Goal: Transaction & Acquisition: Book appointment/travel/reservation

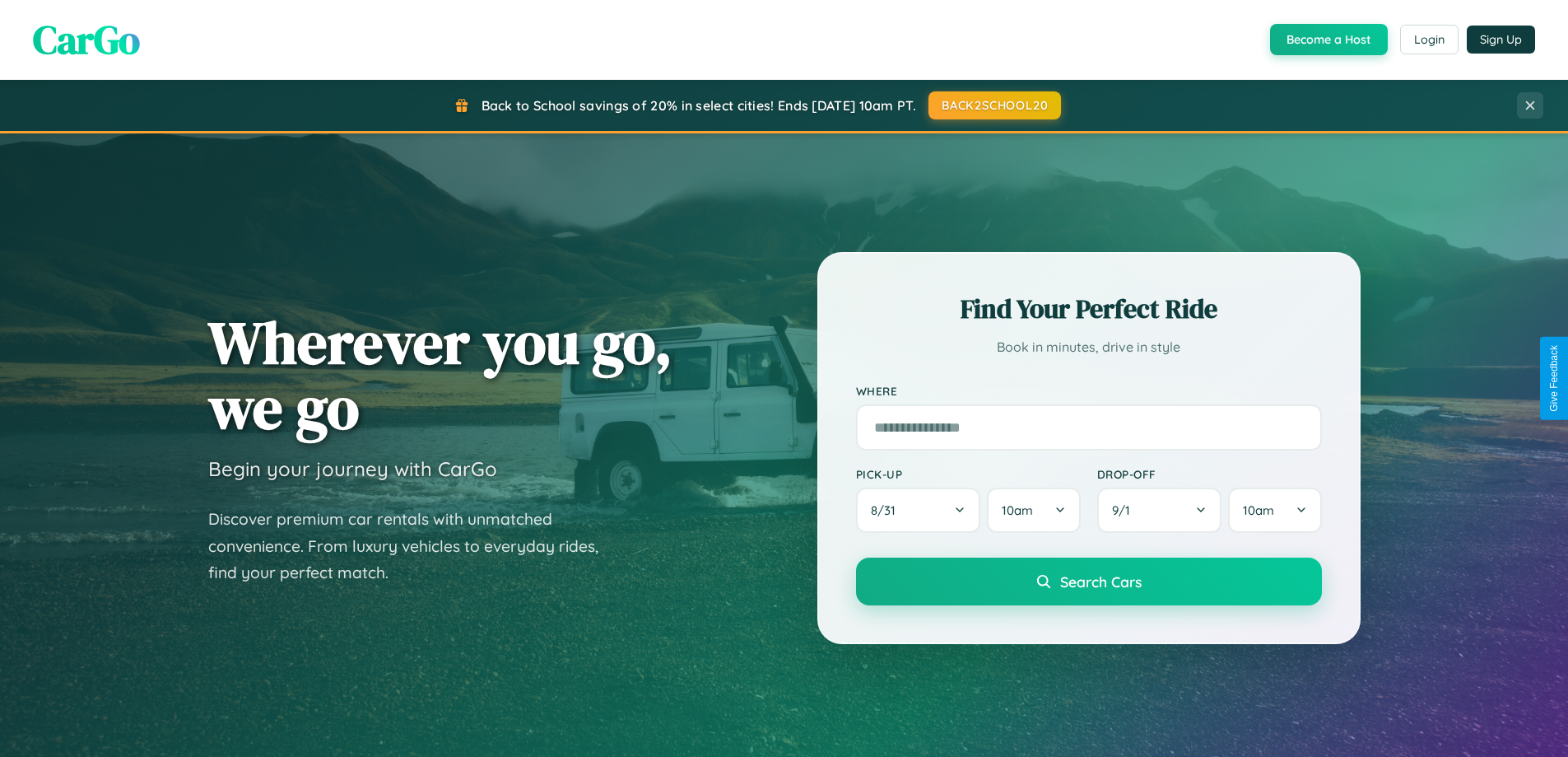
scroll to position [1133, 0]
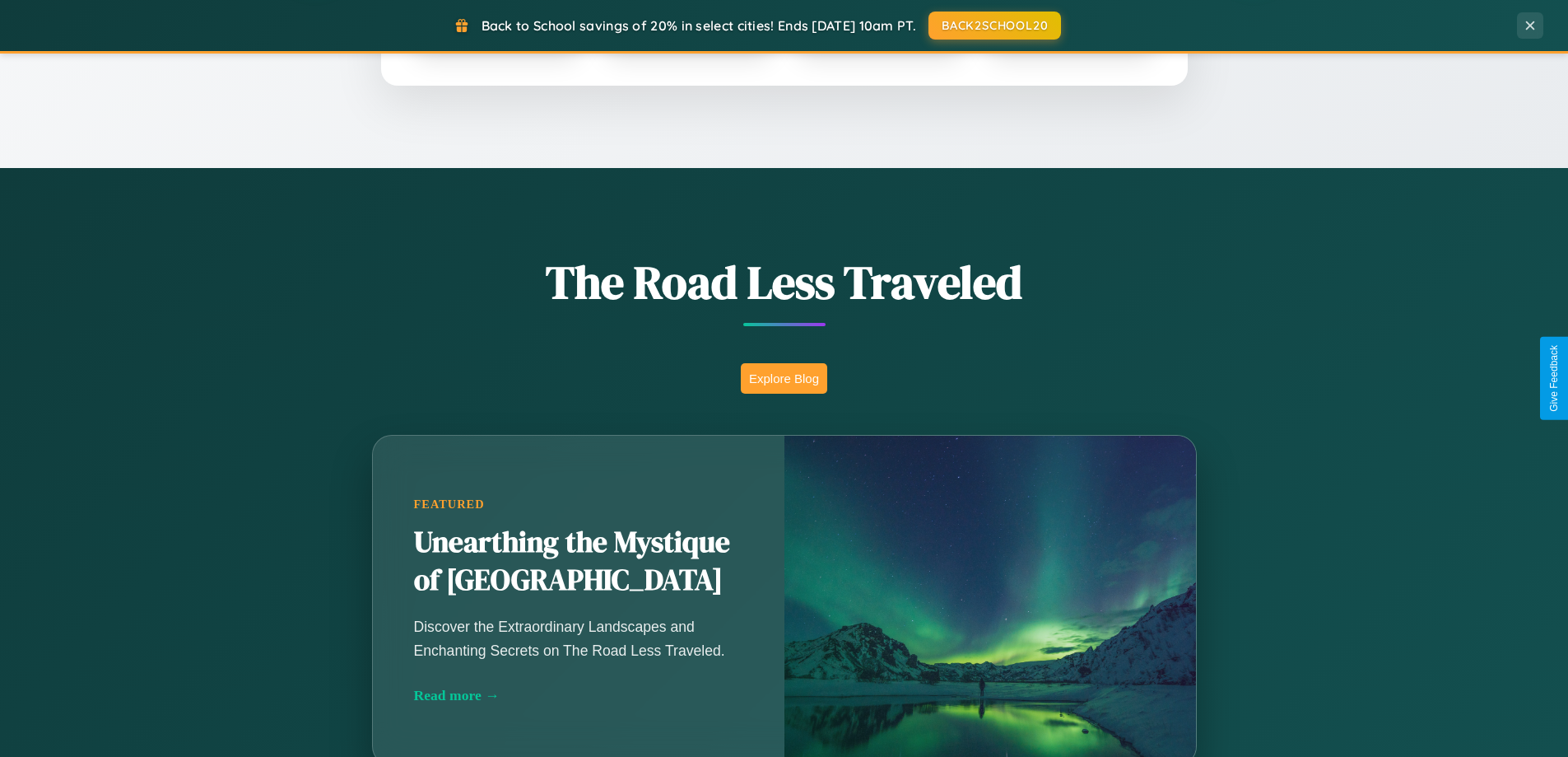
click at [784, 378] on button "Explore Blog" at bounding box center [784, 378] width 86 height 30
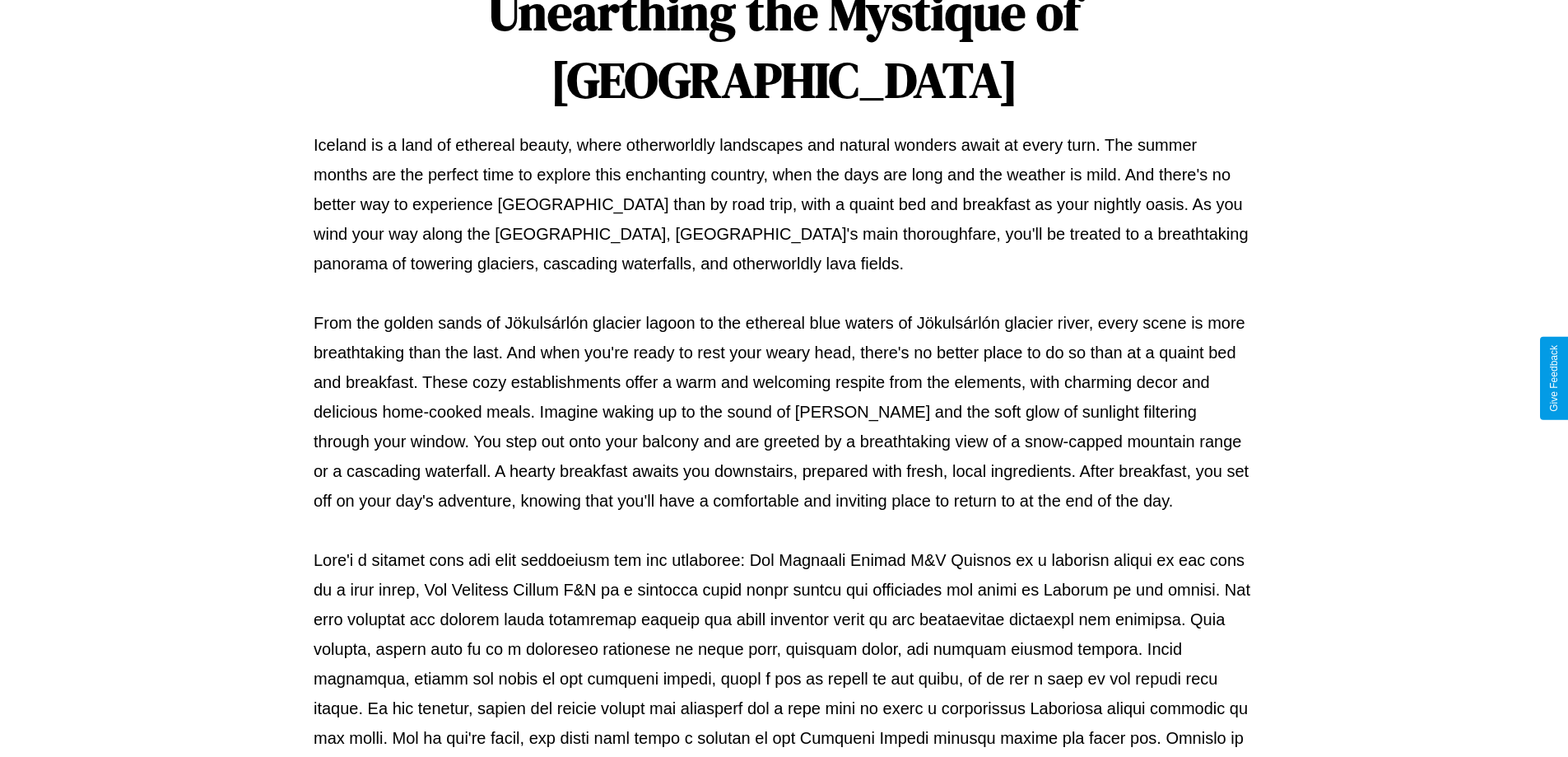
scroll to position [533, 0]
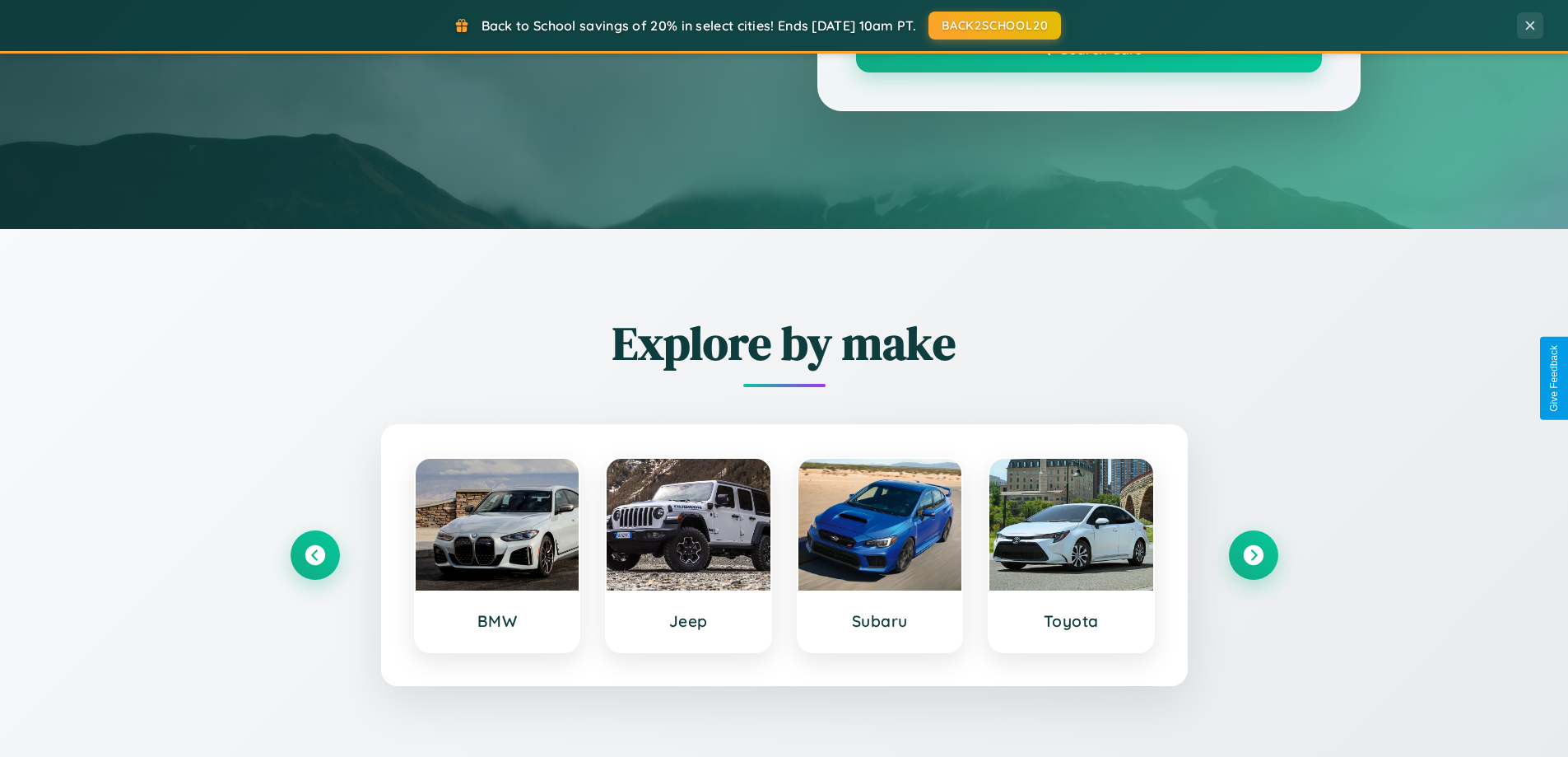
scroll to position [1133, 0]
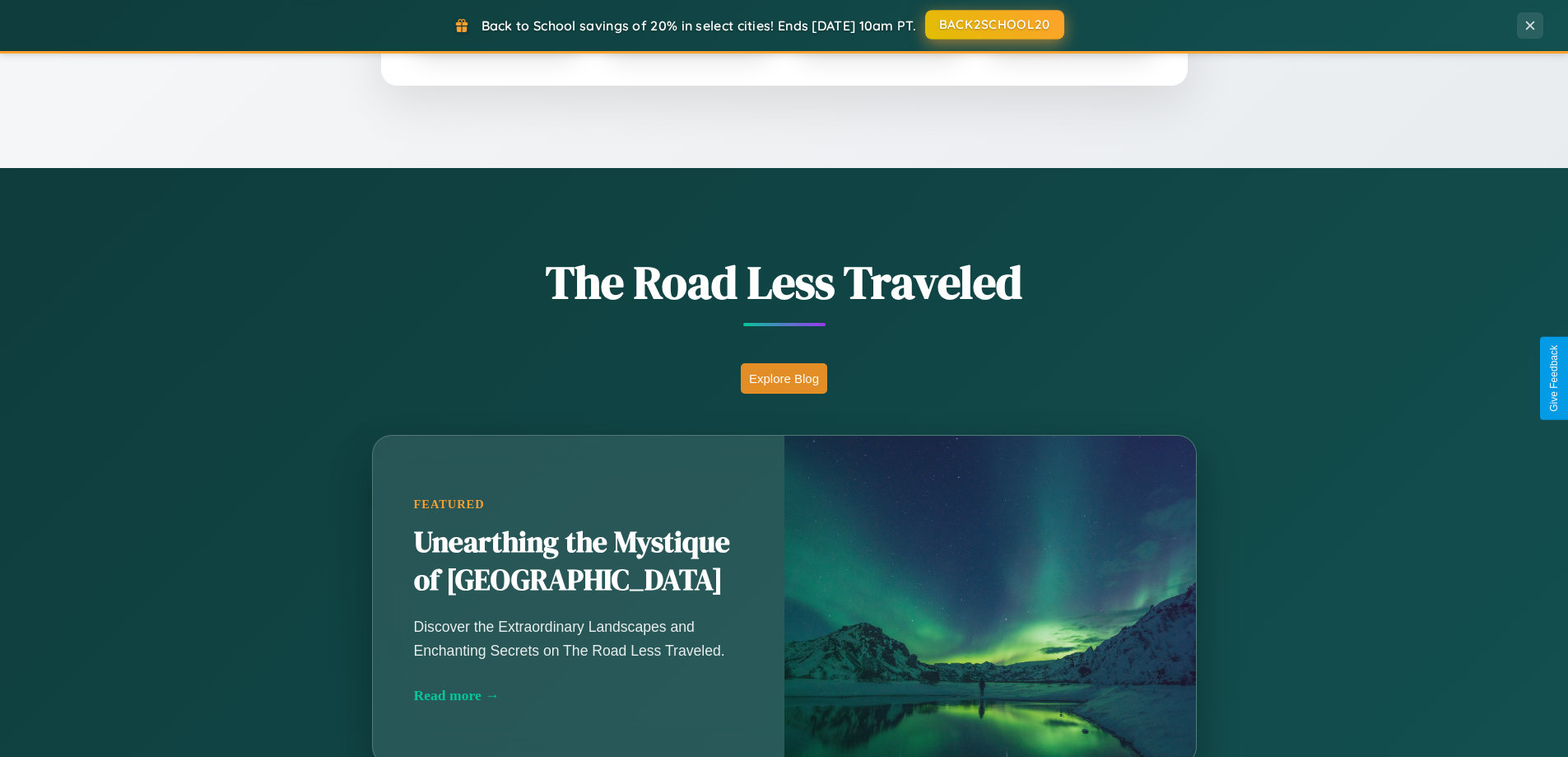
click at [993, 24] on button "BACK2SCHOOL20" at bounding box center [995, 24] width 139 height 30
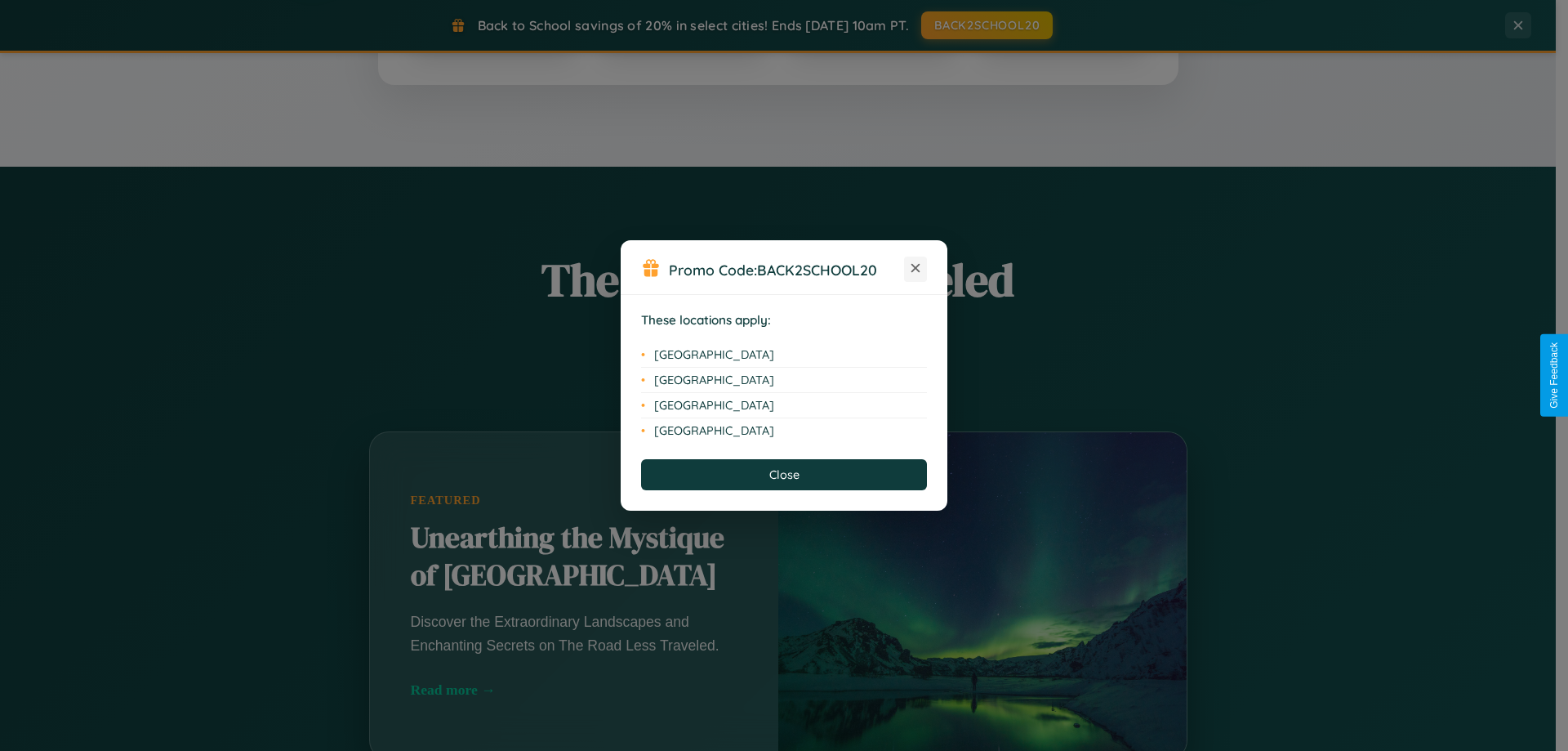
click at [916, 269] on icon at bounding box center [916, 268] width 9 height 9
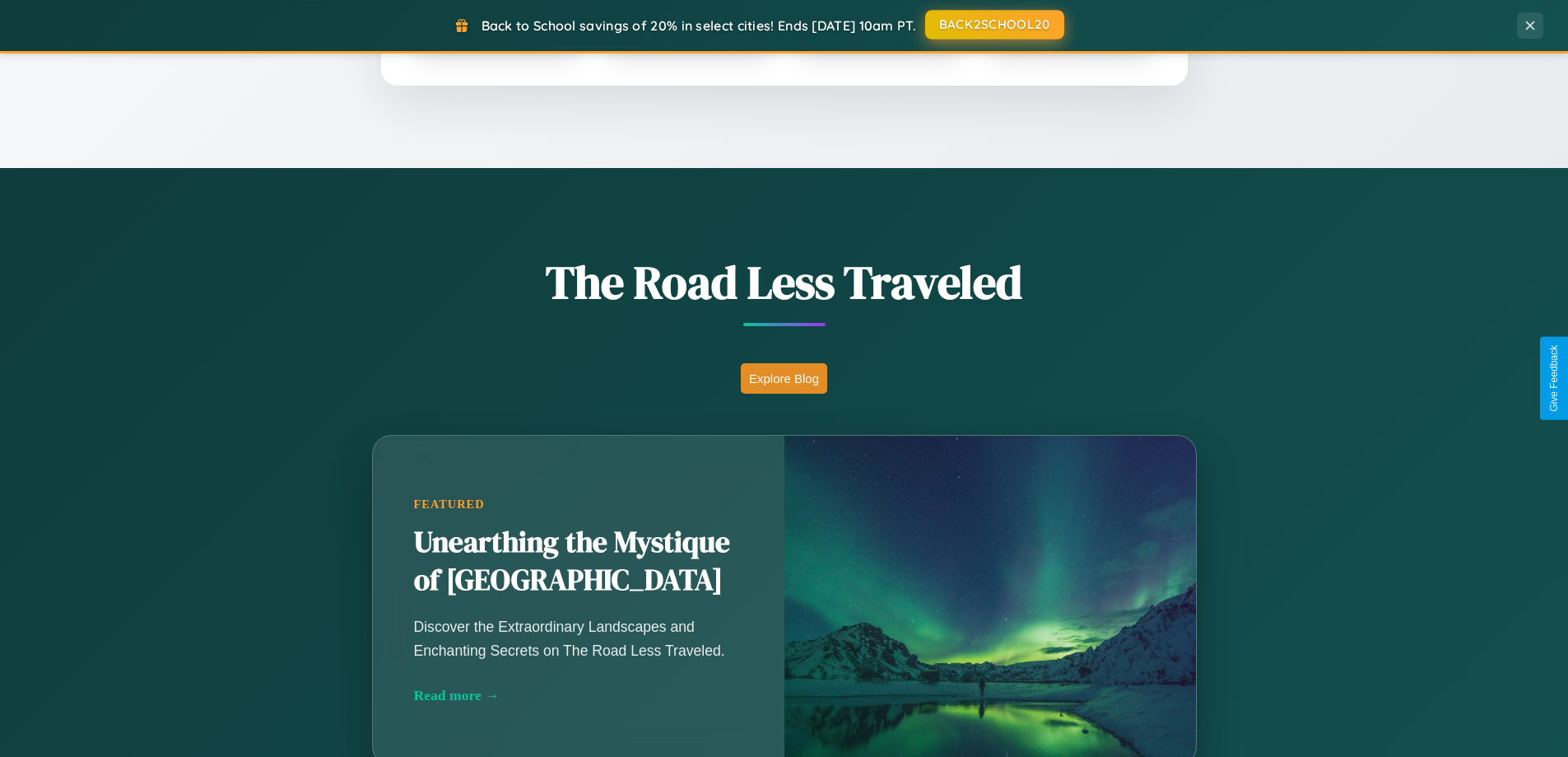
click at [993, 25] on button "BACK2SCHOOL20" at bounding box center [995, 24] width 139 height 30
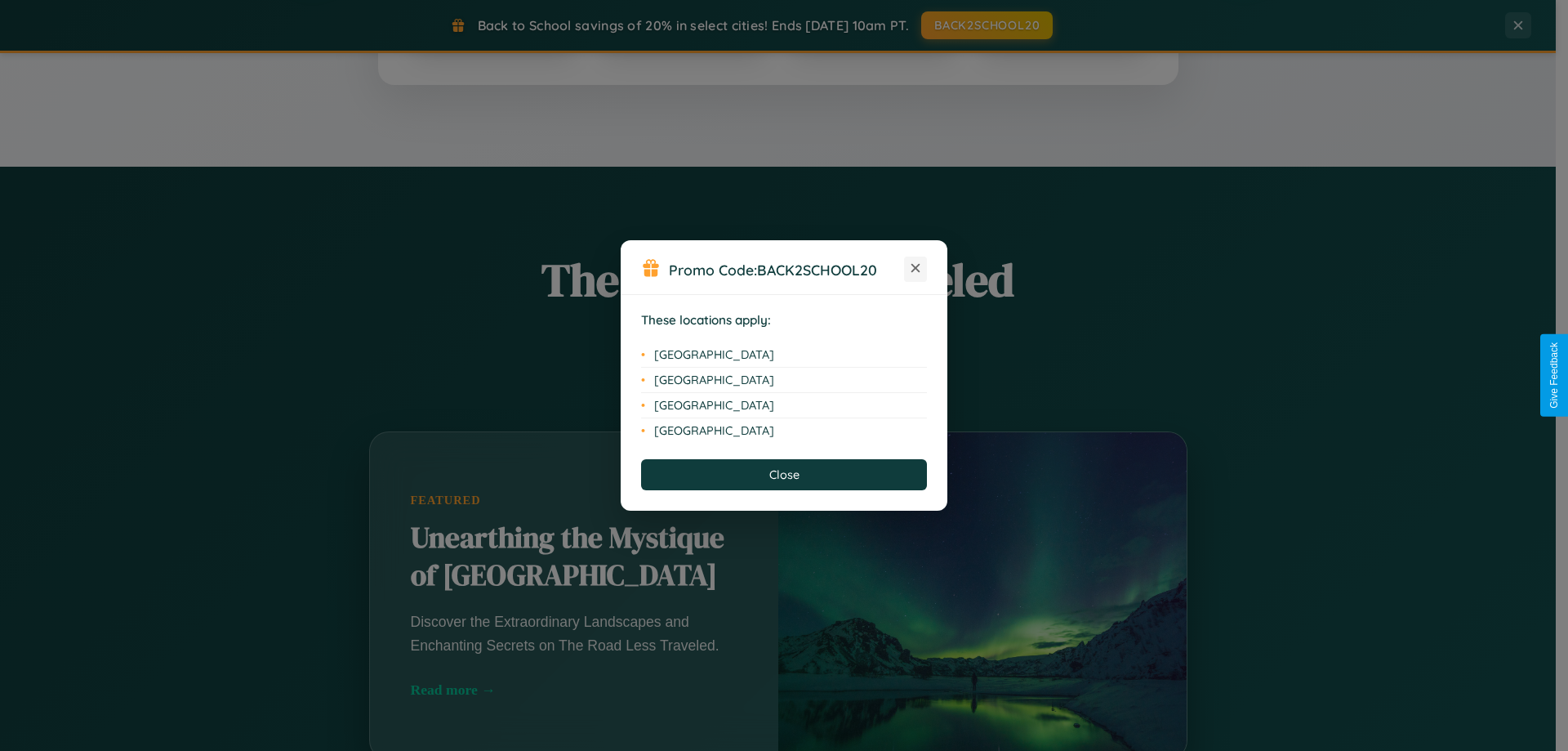
click at [916, 269] on icon at bounding box center [916, 268] width 9 height 9
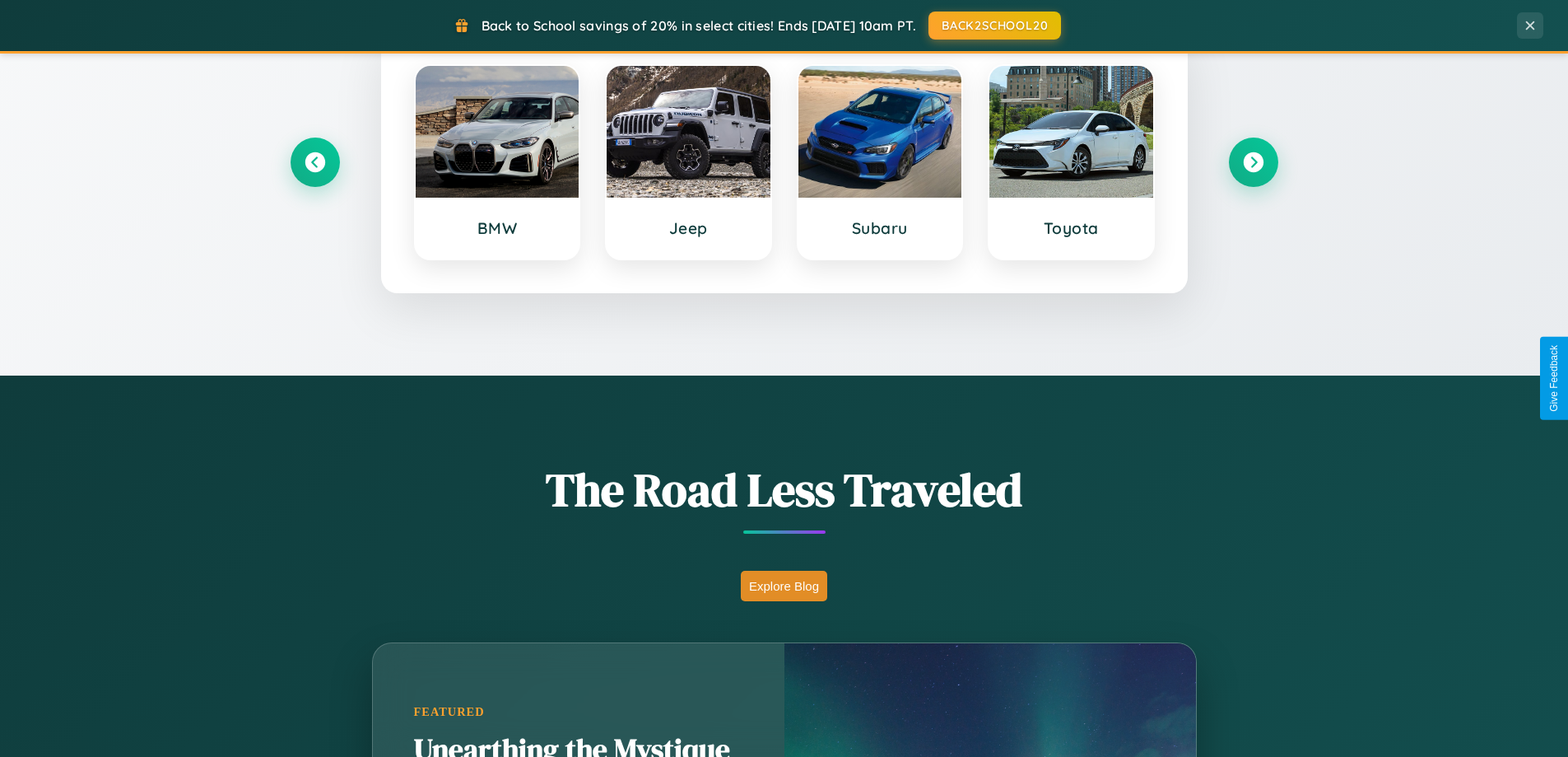
scroll to position [49, 0]
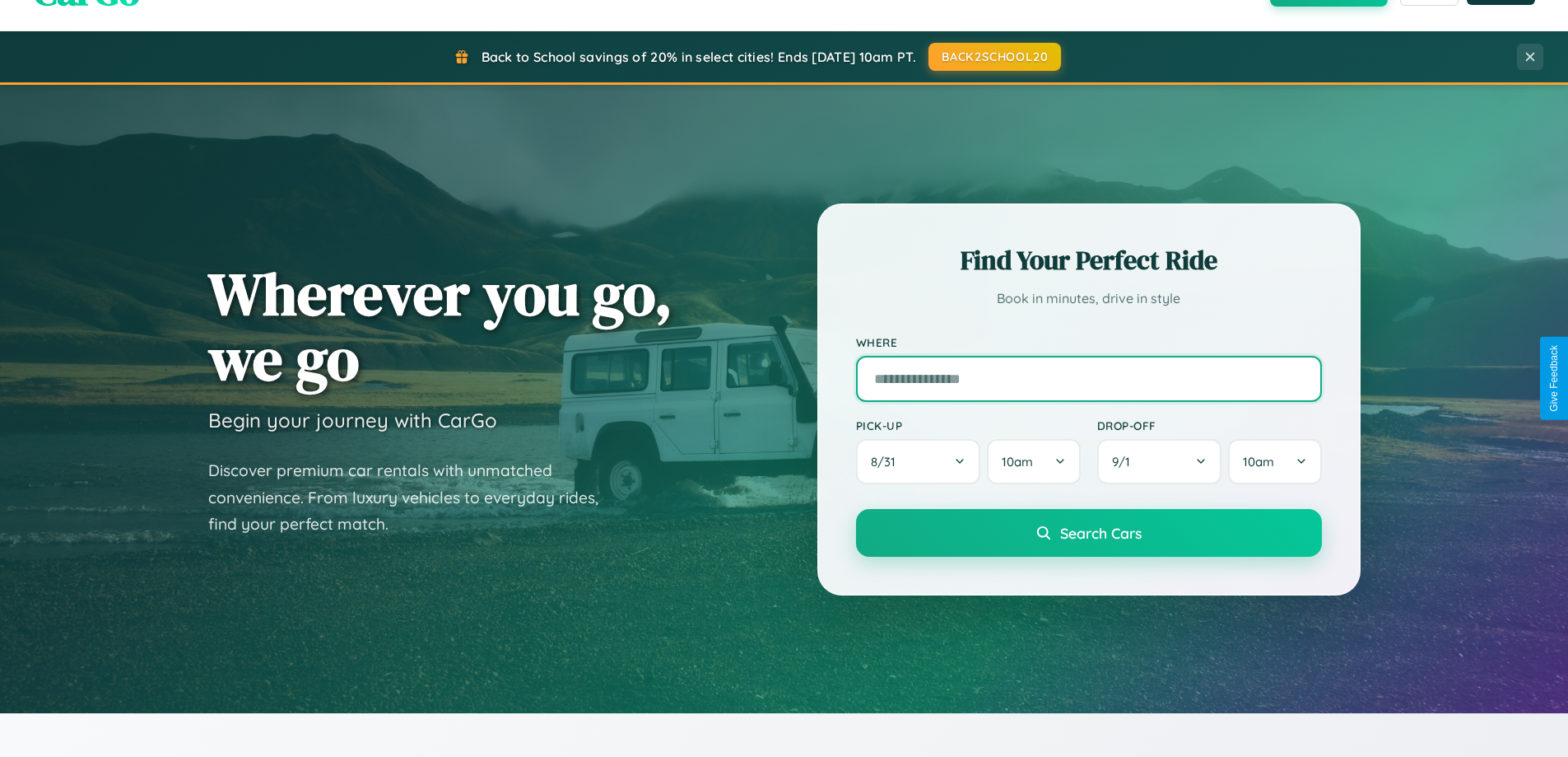
click at [1089, 378] on input "text" at bounding box center [1089, 378] width 466 height 46
type input "**********"
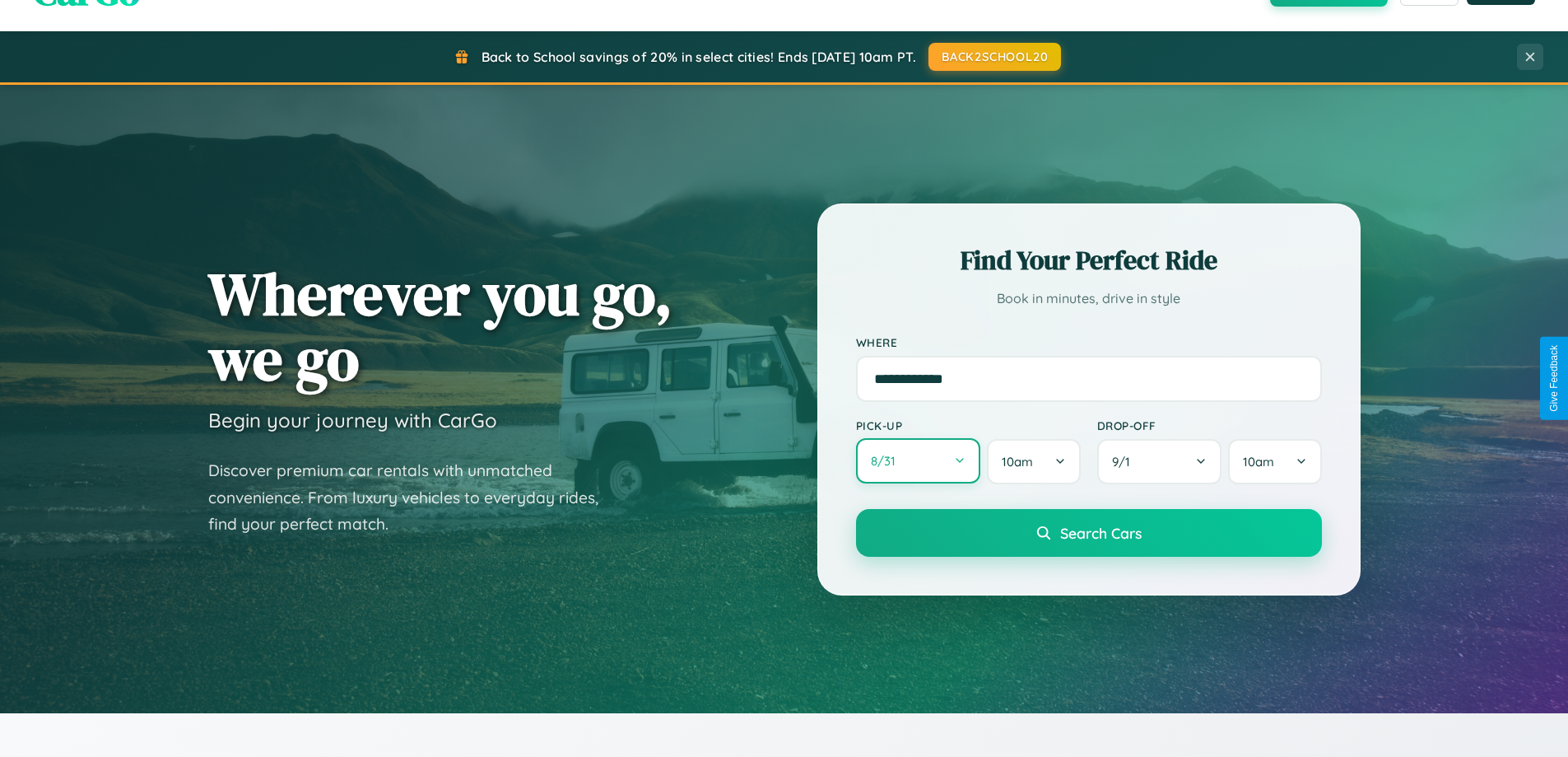
click at [918, 461] on button "8 / 31" at bounding box center [919, 461] width 125 height 46
select select "*"
select select "****"
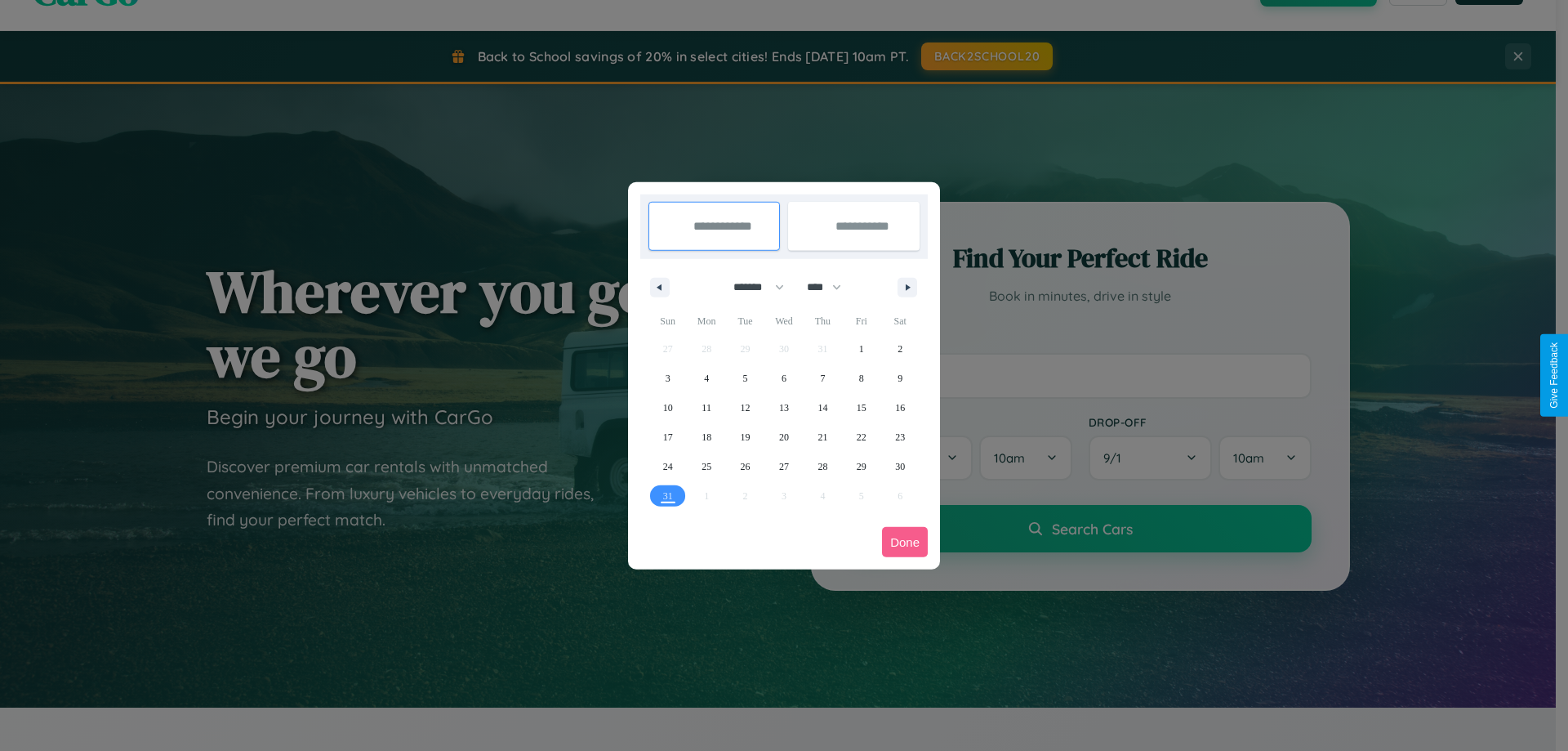
drag, startPoint x: 752, startPoint y: 286, endPoint x: 784, endPoint y: 327, distance: 52.0
click at [752, 286] on select "******* ******** ***** ***** *** **** **** ****** ********* ******* ******** **…" at bounding box center [755, 287] width 69 height 27
select select "*"
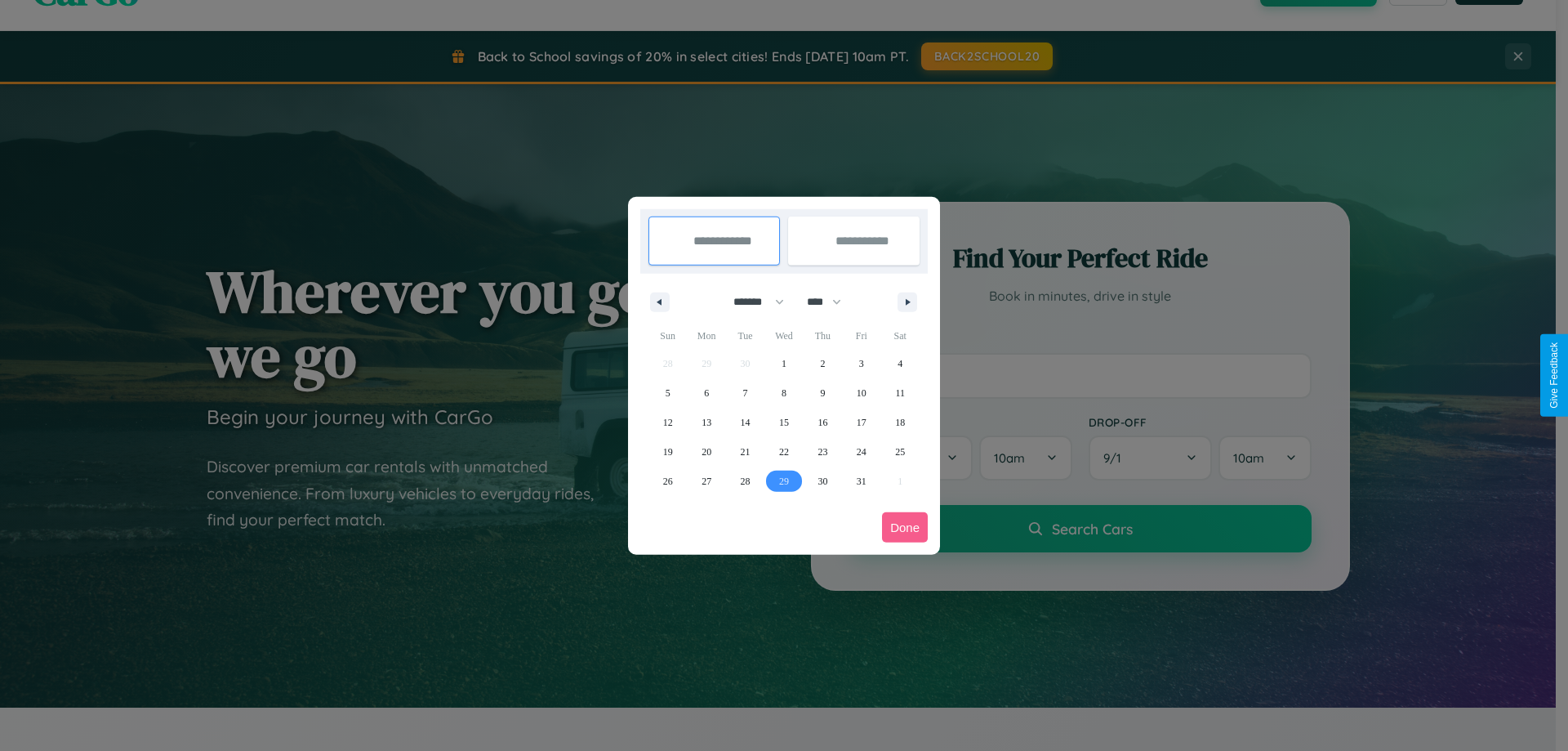
click at [784, 481] on span "29" at bounding box center [784, 481] width 10 height 29
type input "**********"
click at [907, 301] on icon "button" at bounding box center [911, 302] width 8 height 7
select select "**"
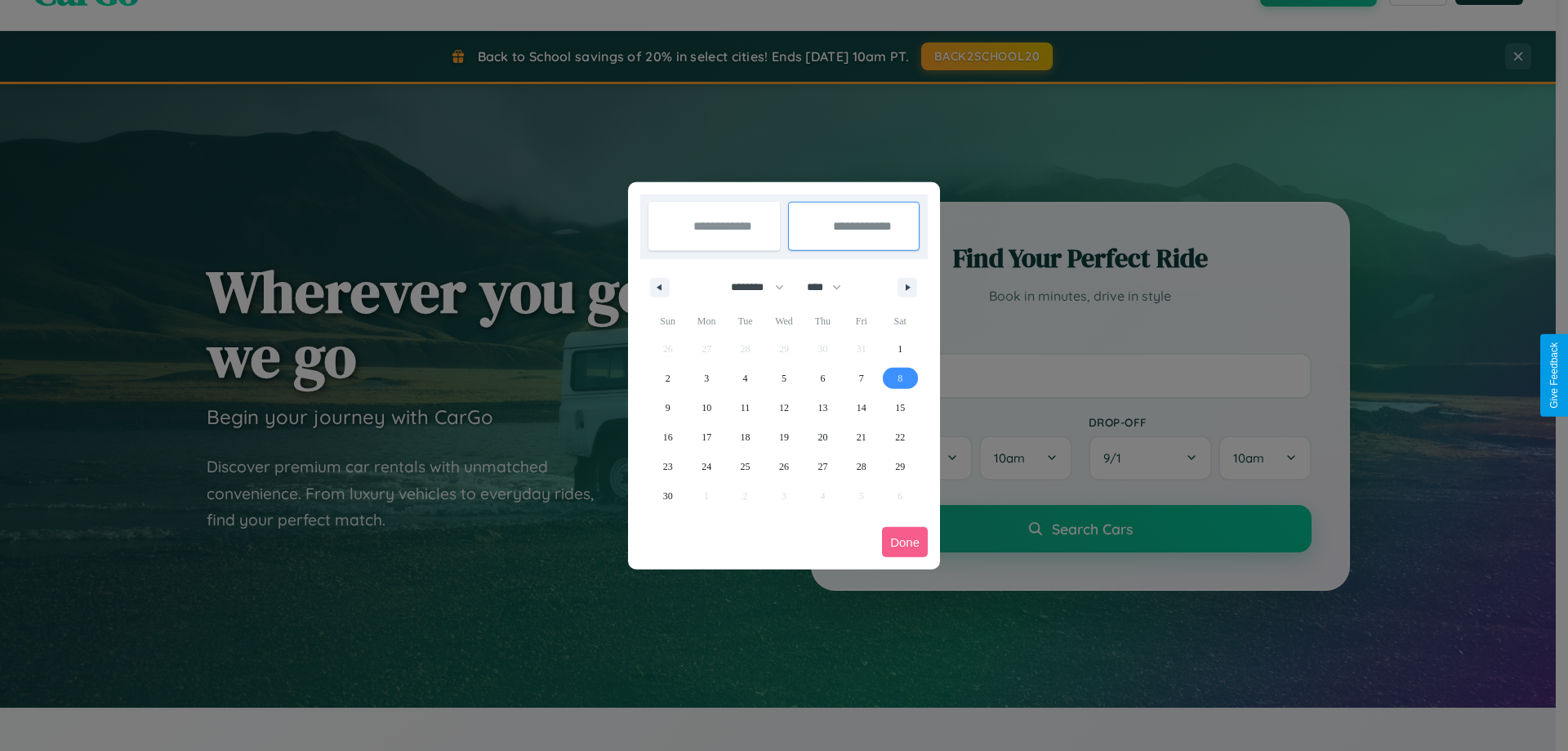
click at [900, 378] on span "8" at bounding box center [900, 378] width 5 height 29
type input "**********"
select select "*"
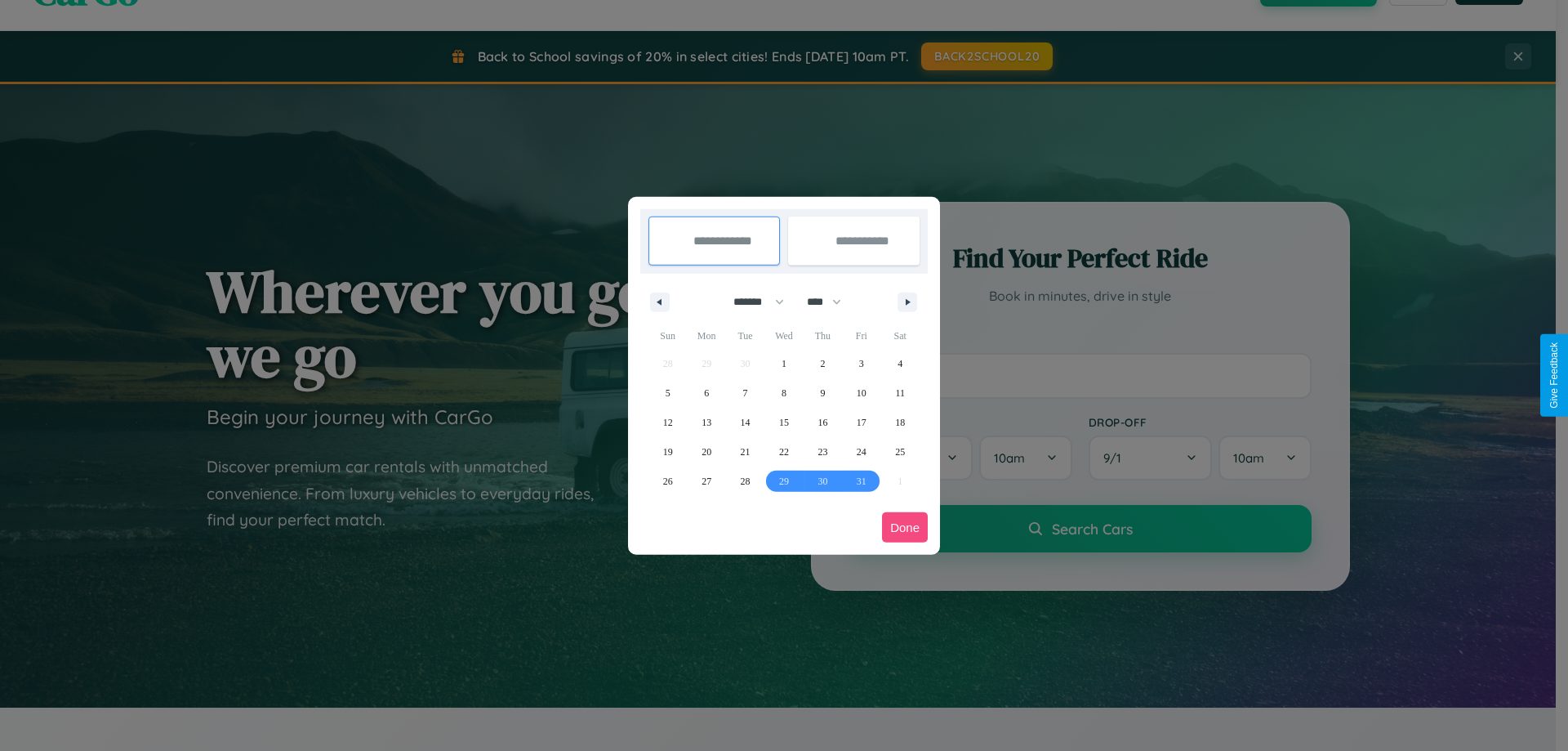
click at [905, 527] on button "Done" at bounding box center [905, 527] width 46 height 30
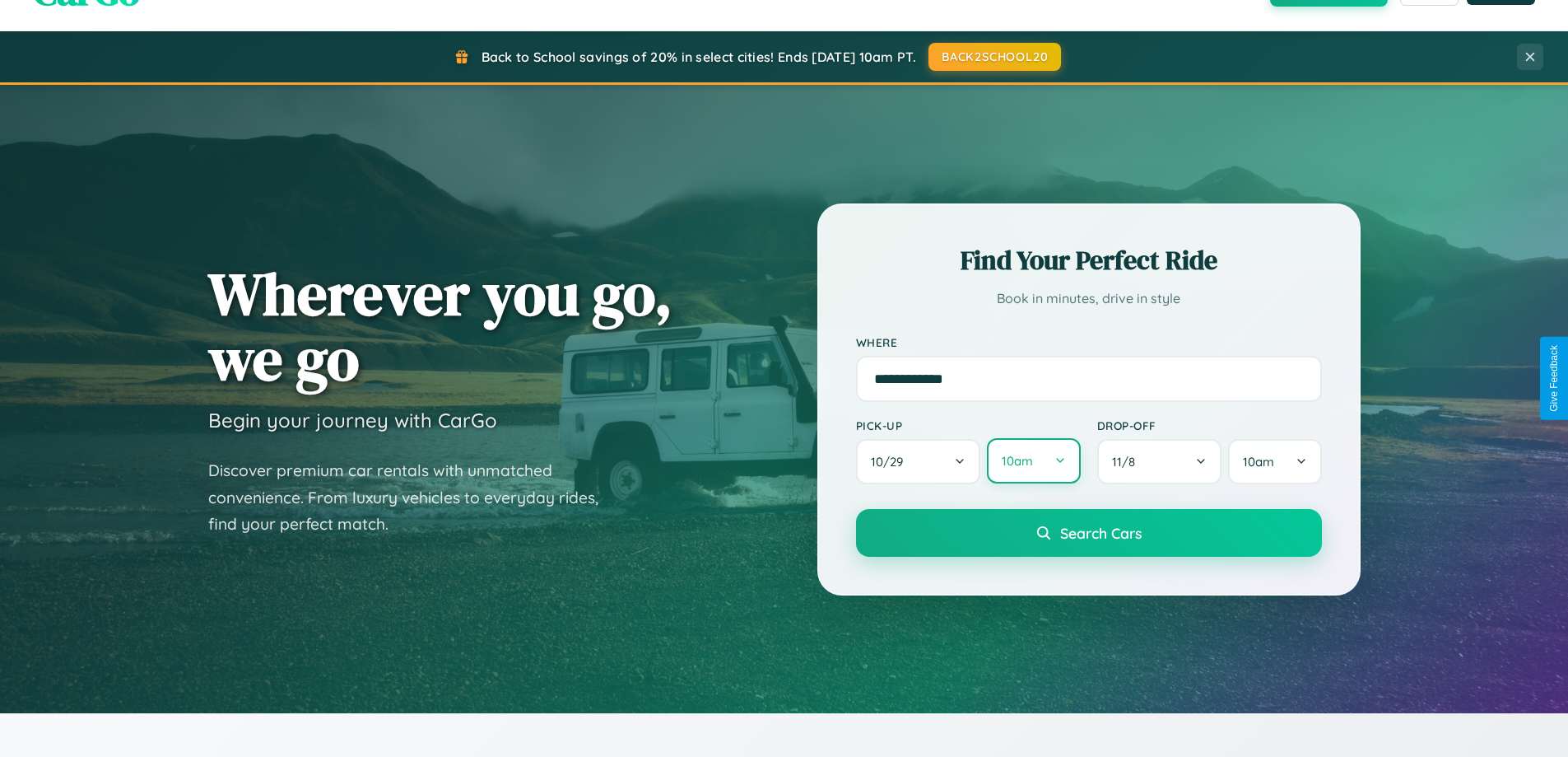
click at [1033, 461] on button "10am" at bounding box center [1034, 461] width 93 height 46
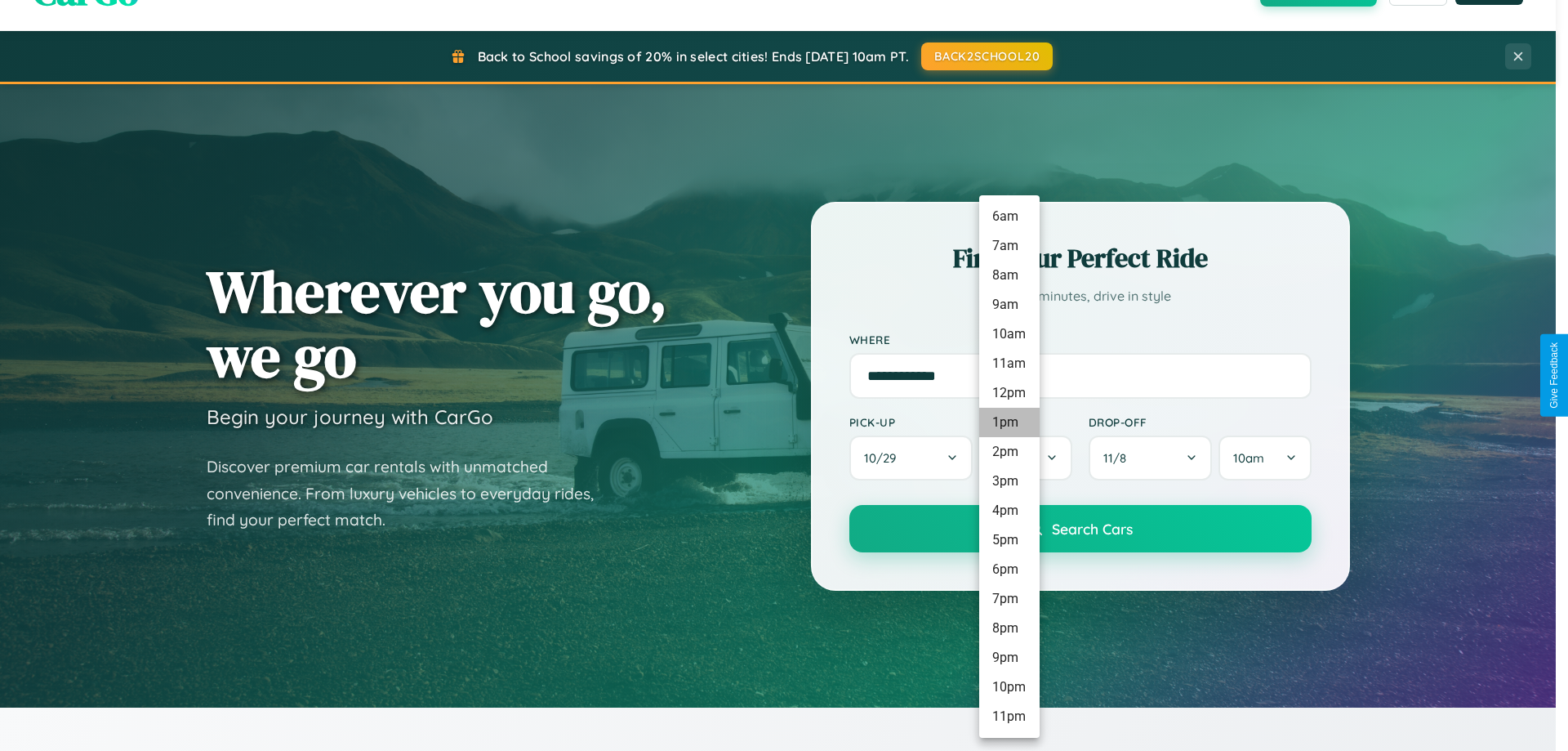
click at [1009, 422] on li "1pm" at bounding box center [1010, 422] width 60 height 29
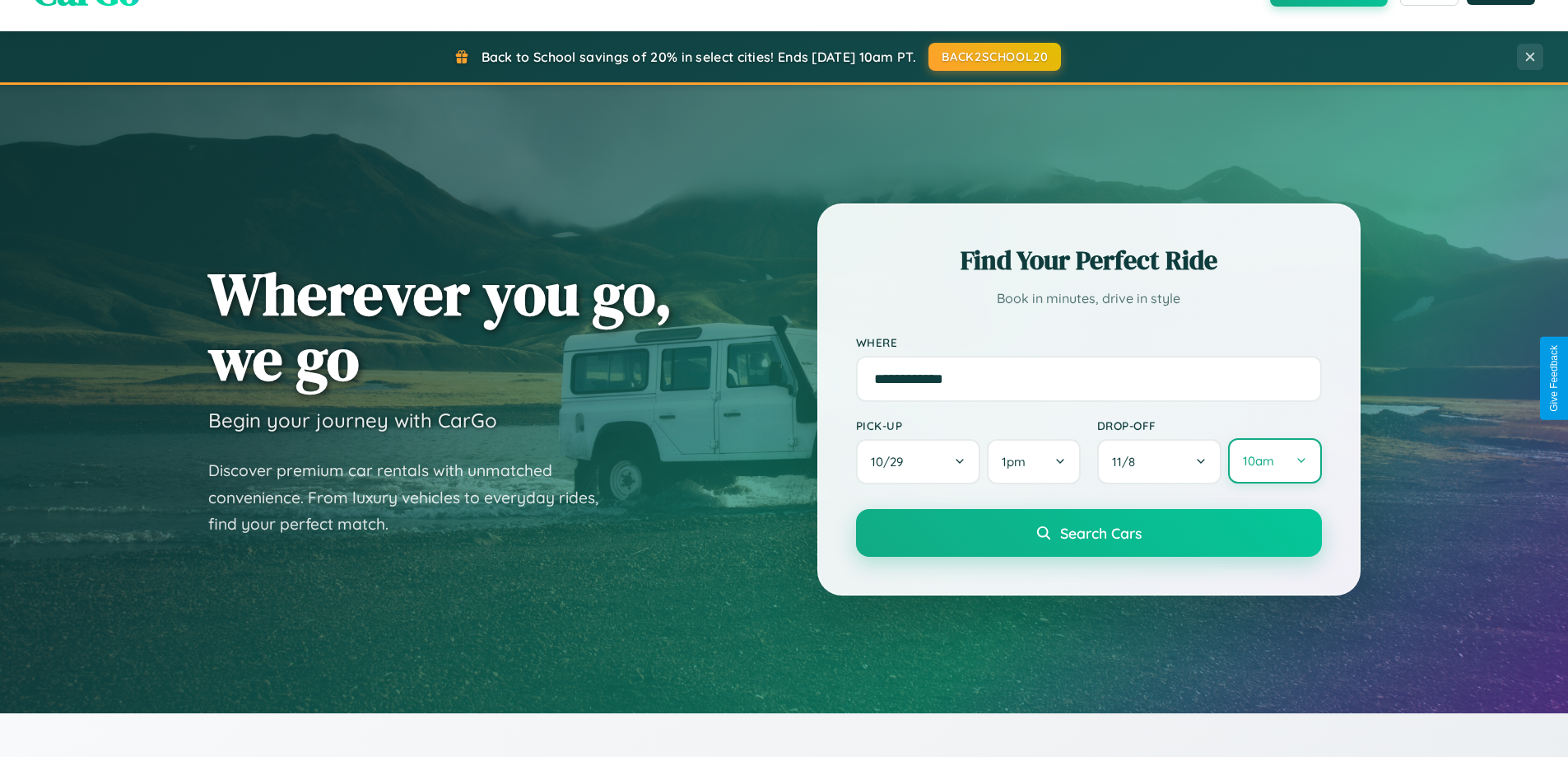
click at [1274, 461] on button "10am" at bounding box center [1275, 461] width 93 height 46
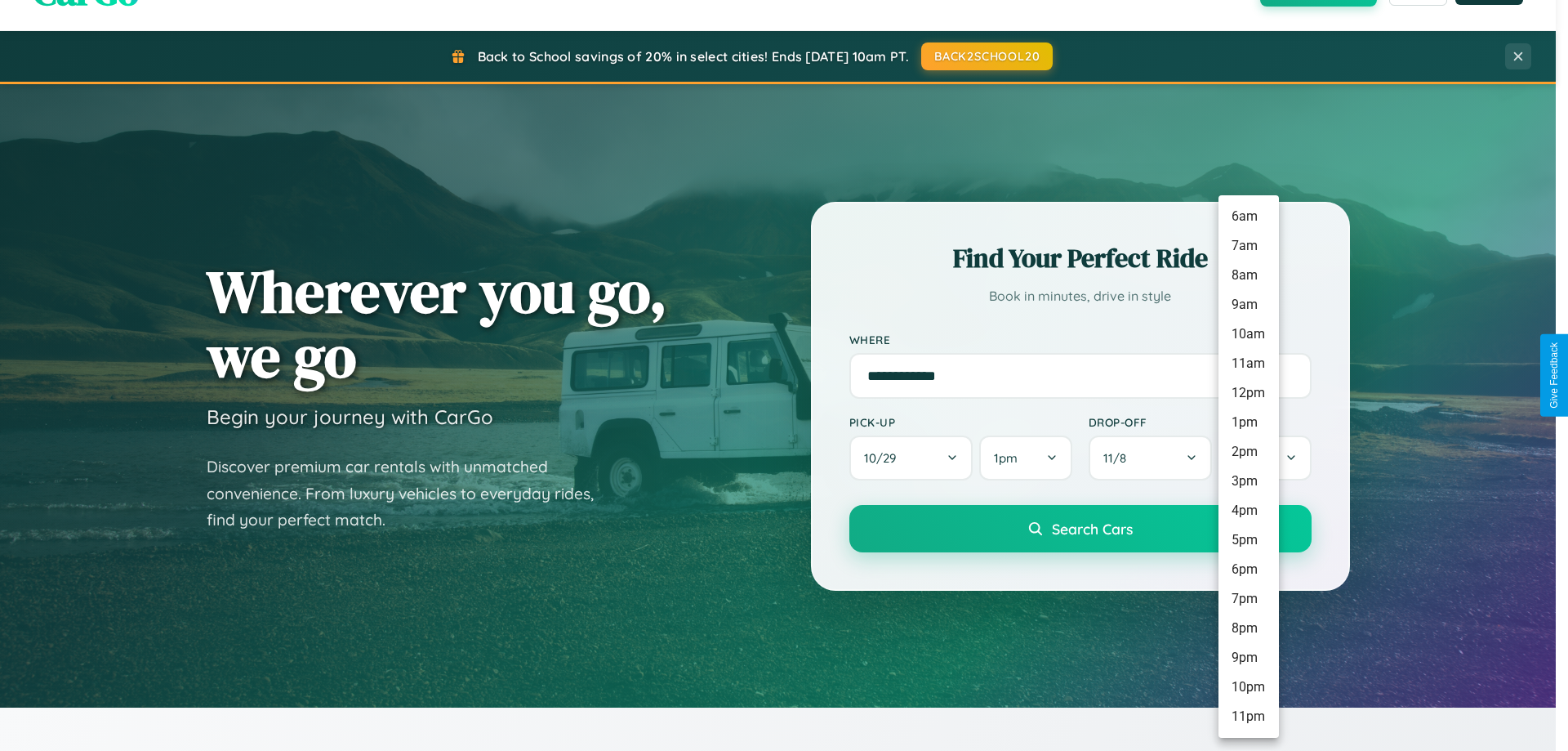
click at [1248, 657] on li "9pm" at bounding box center [1249, 657] width 60 height 29
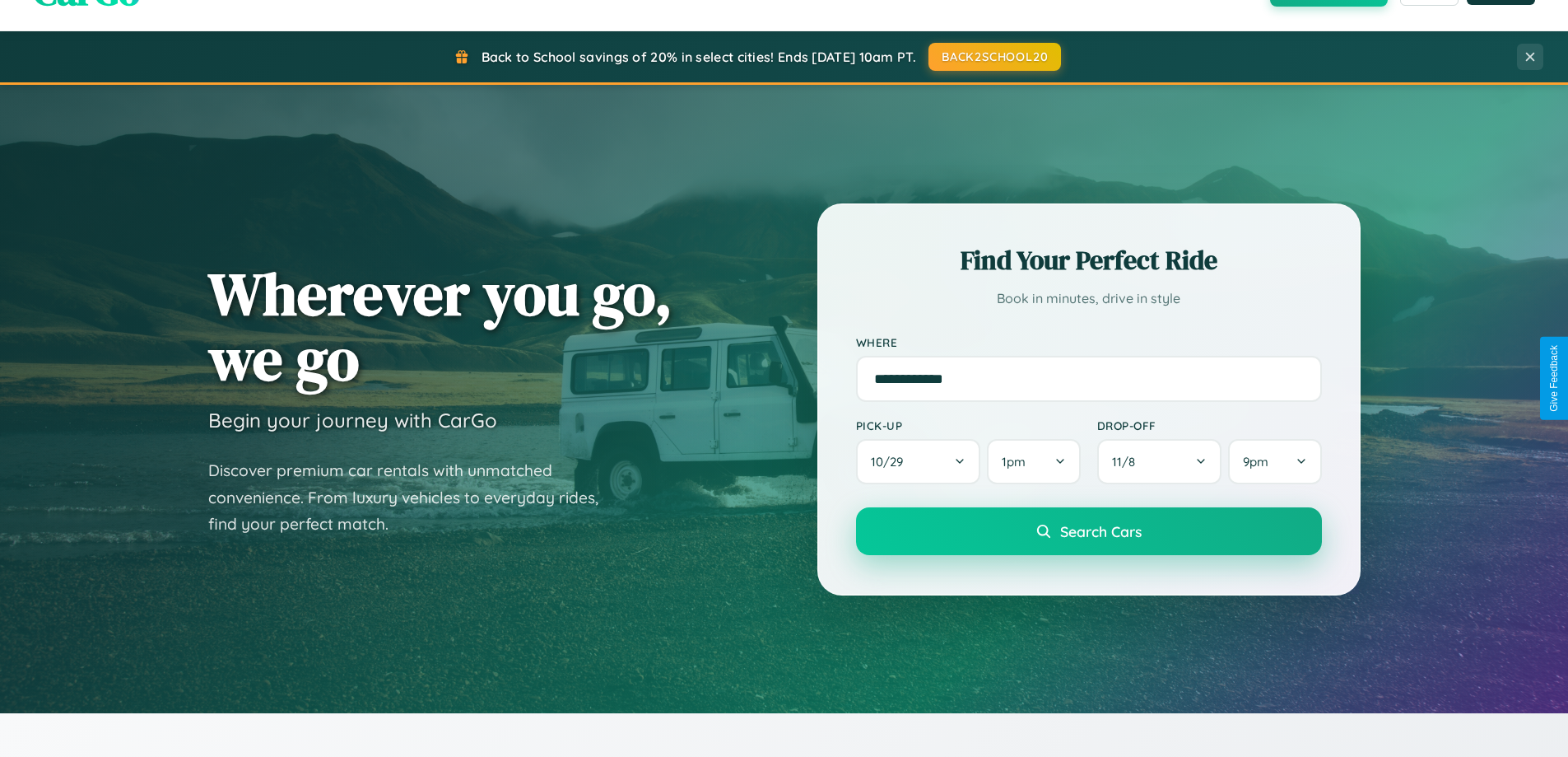
click at [1089, 533] on span "Search Cars" at bounding box center [1101, 531] width 82 height 18
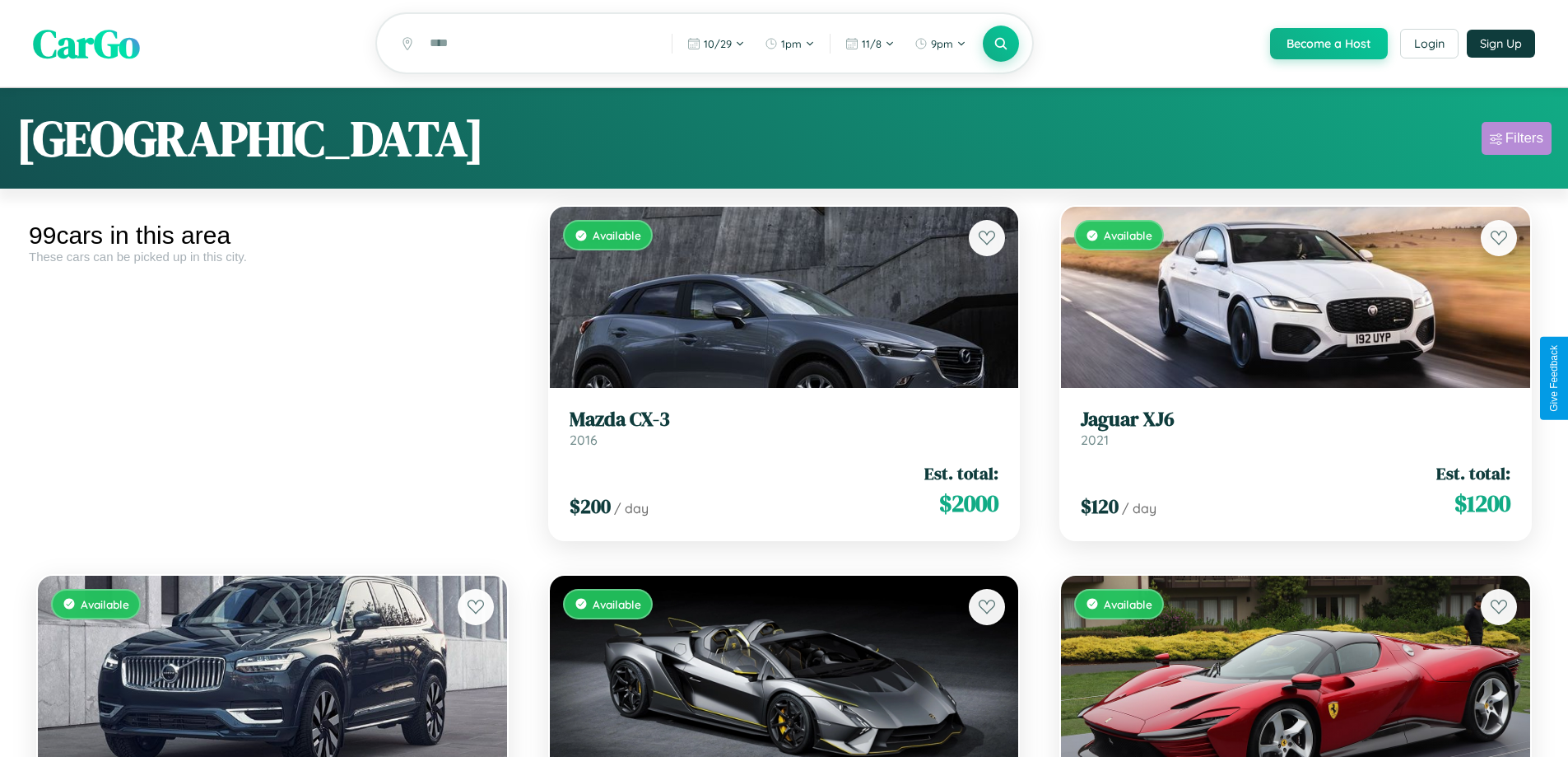
click at [1517, 141] on div "Filters" at bounding box center [1524, 138] width 38 height 17
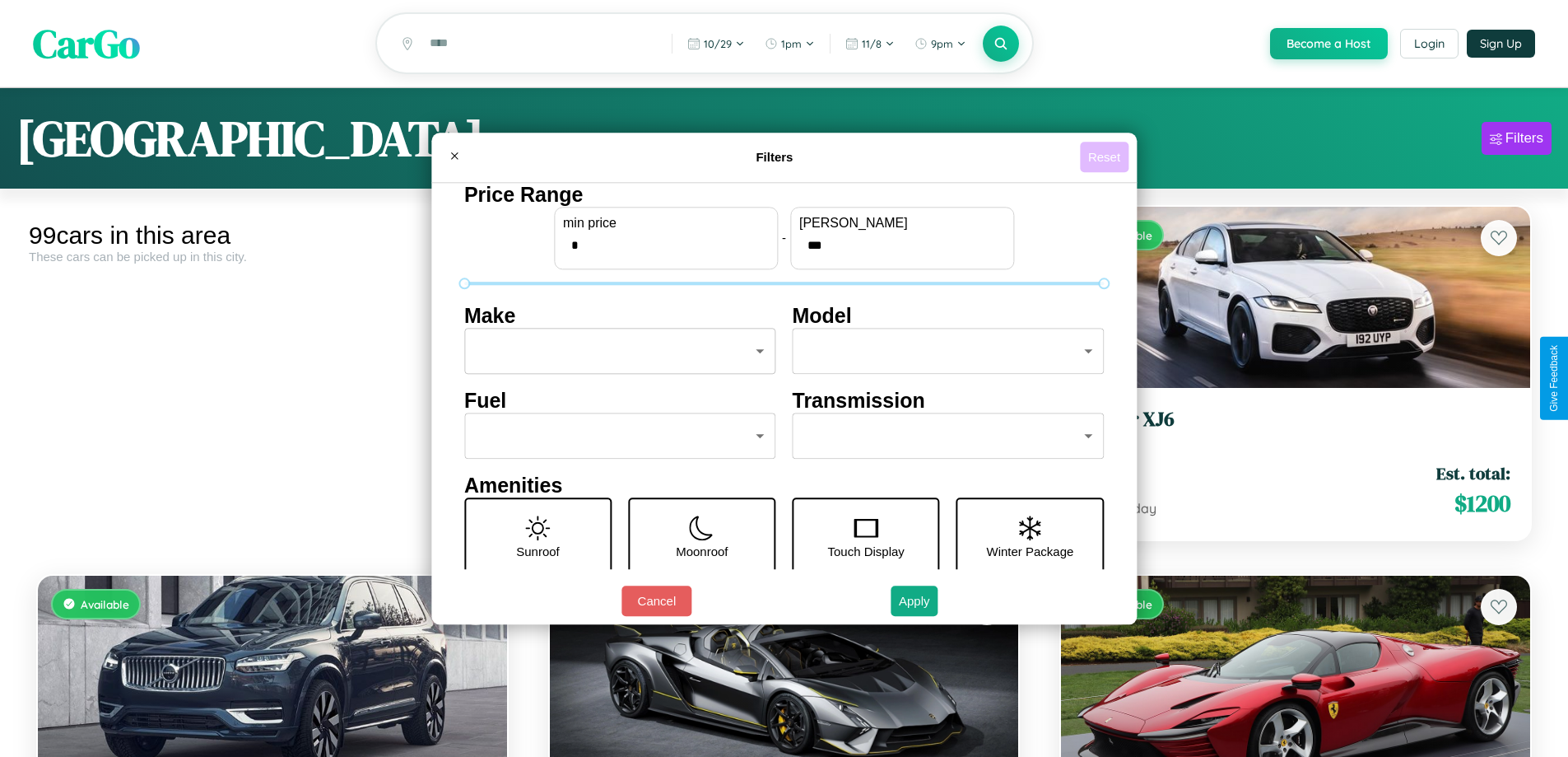
click at [1106, 156] on button "Reset" at bounding box center [1105, 157] width 49 height 30
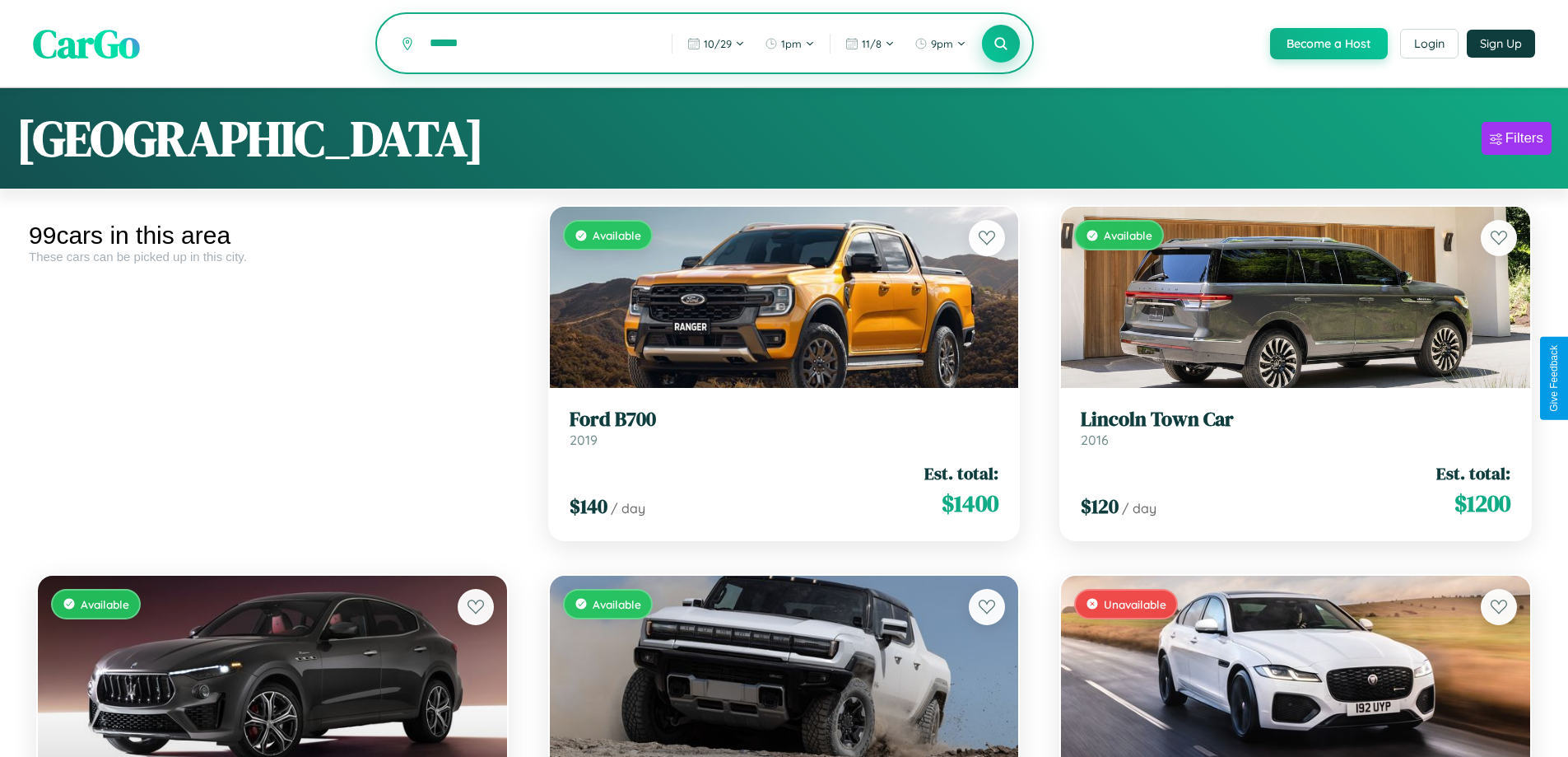
type input "******"
click at [1000, 45] on icon at bounding box center [1001, 43] width 16 height 16
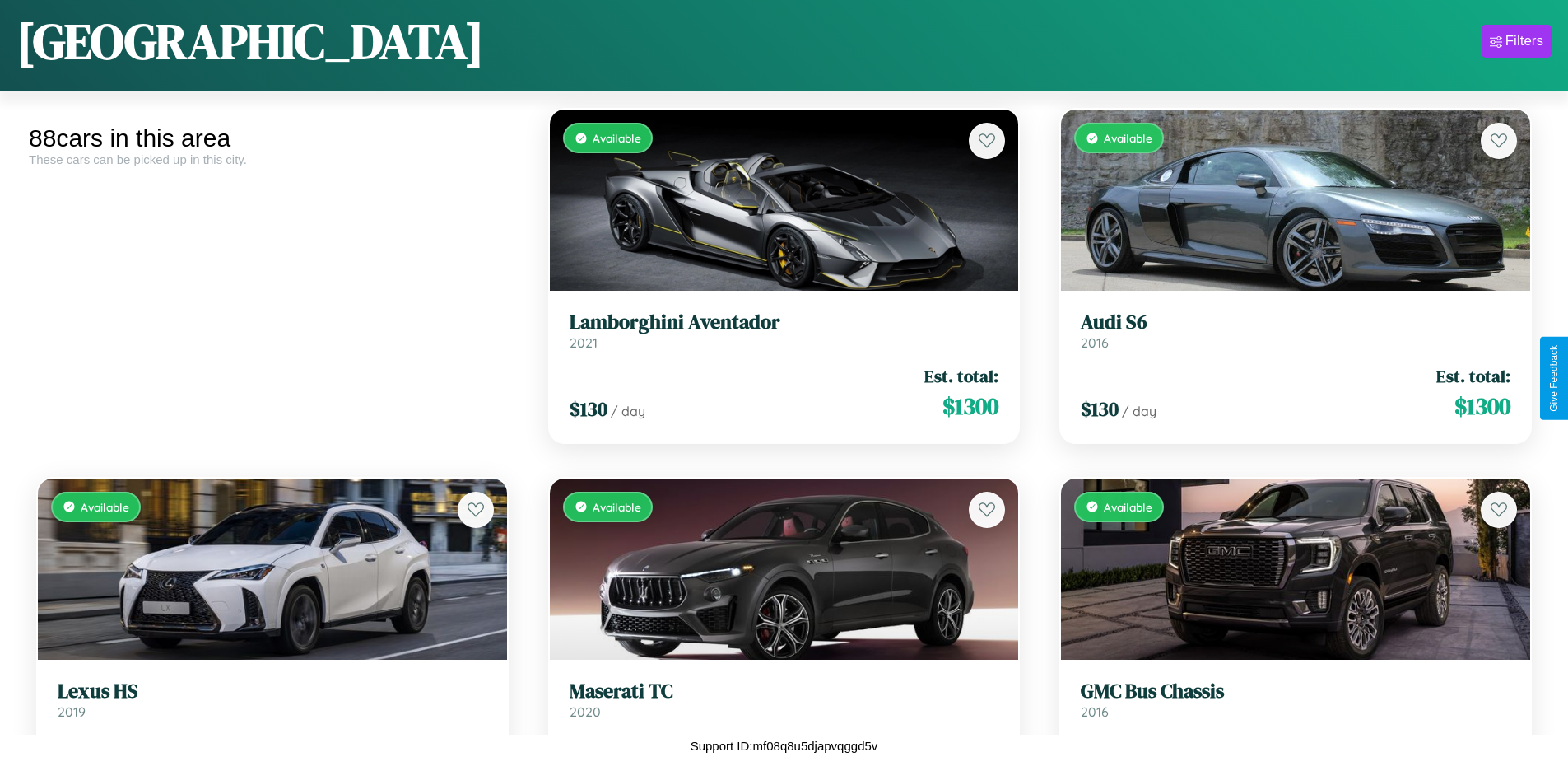
scroll to position [7605, 0]
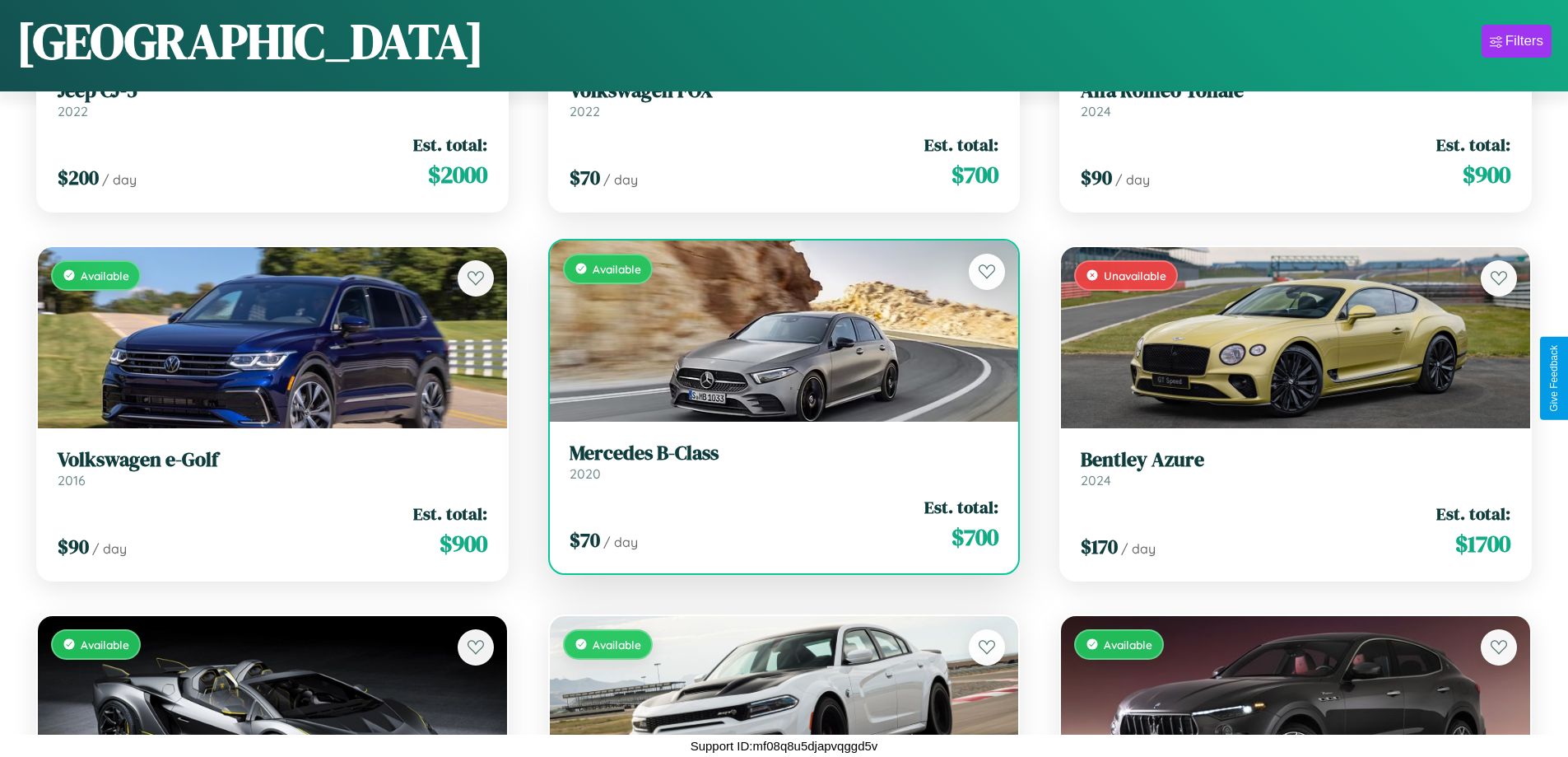
click at [777, 461] on h3 "Mercedes B-Class" at bounding box center [784, 453] width 430 height 24
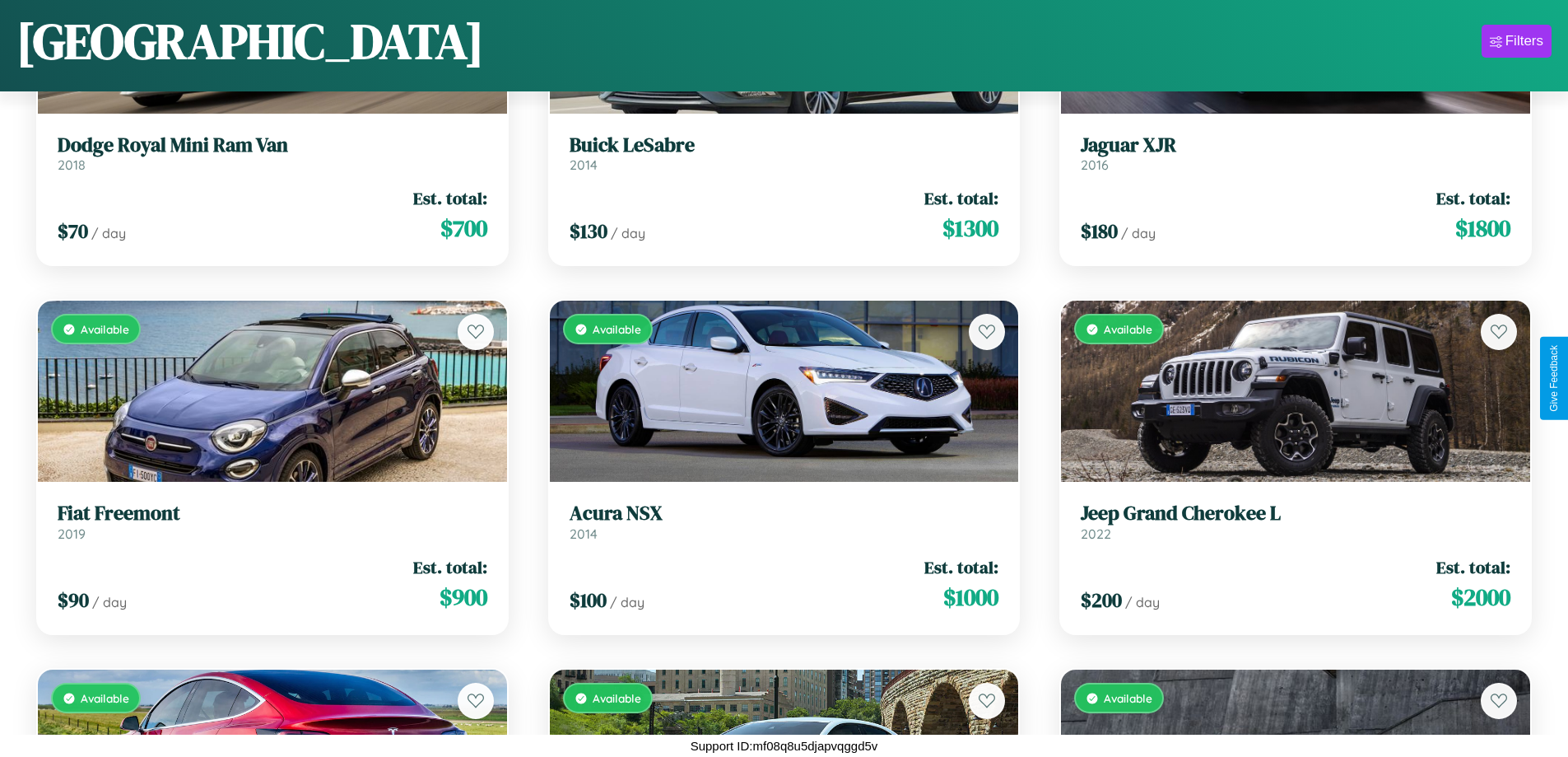
scroll to position [5393, 0]
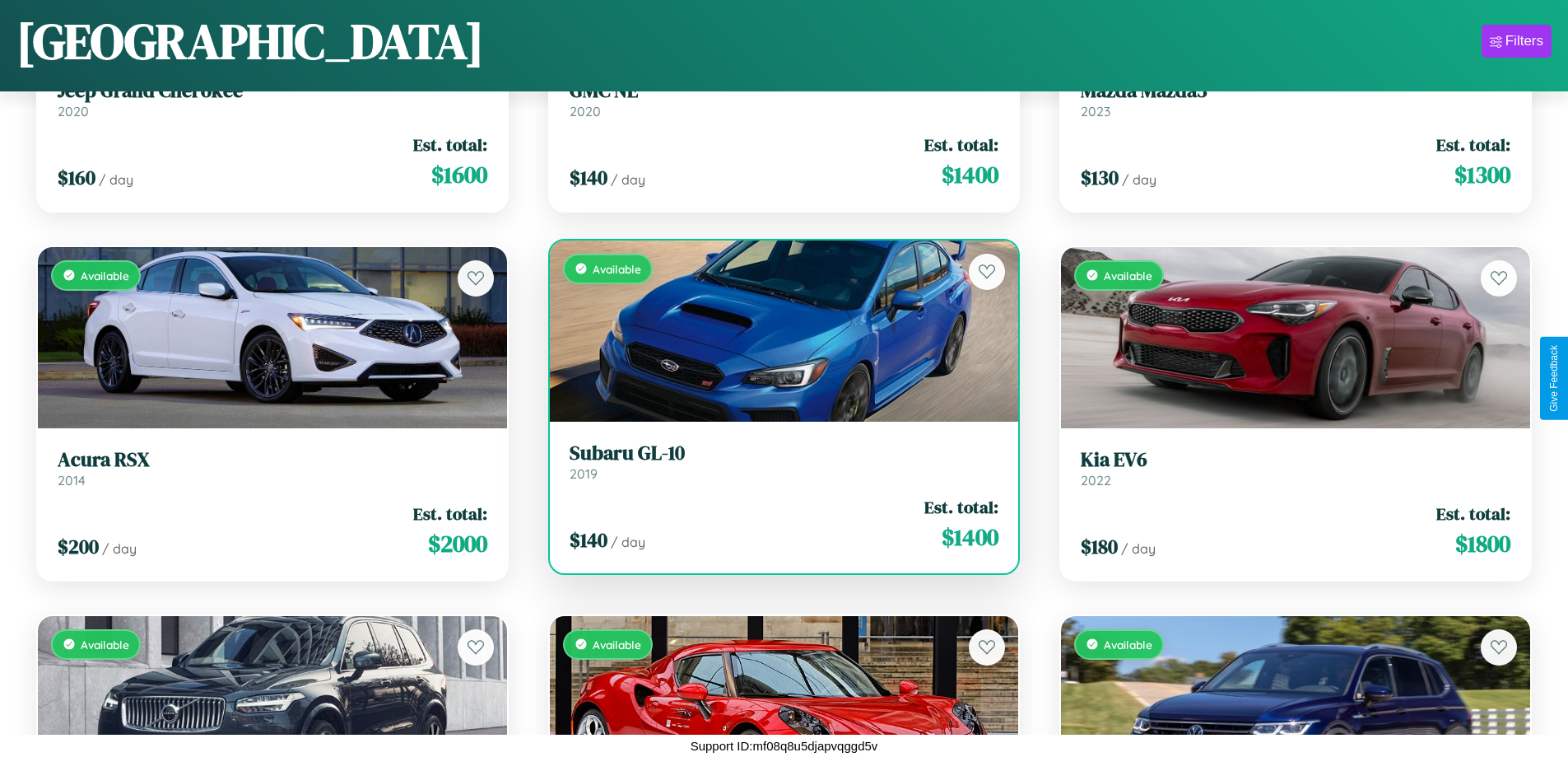
click at [777, 461] on h3 "Subaru GL-10" at bounding box center [784, 453] width 430 height 24
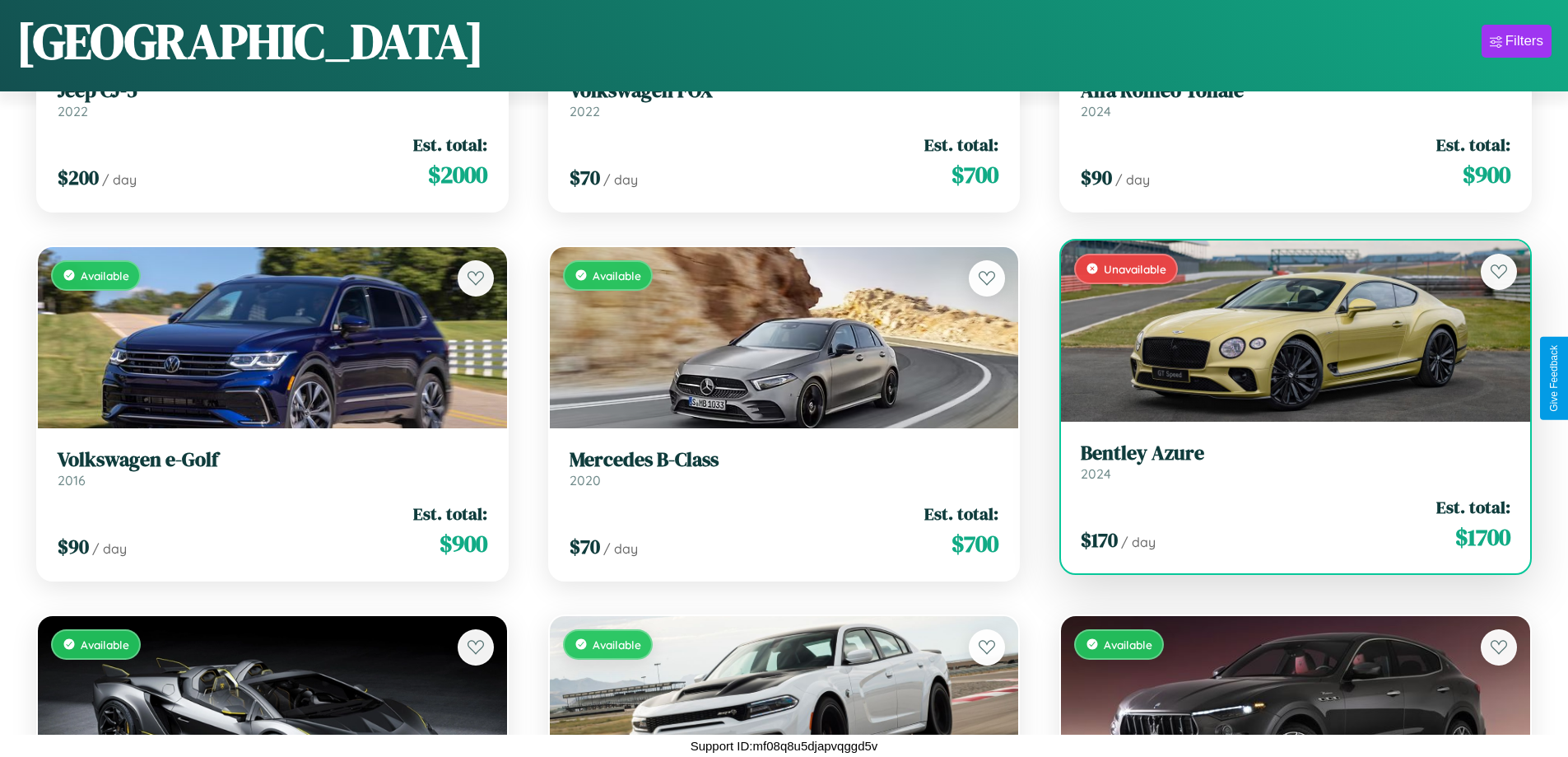
click at [1285, 468] on link "Bentley Azure 2024" at bounding box center [1295, 462] width 430 height 41
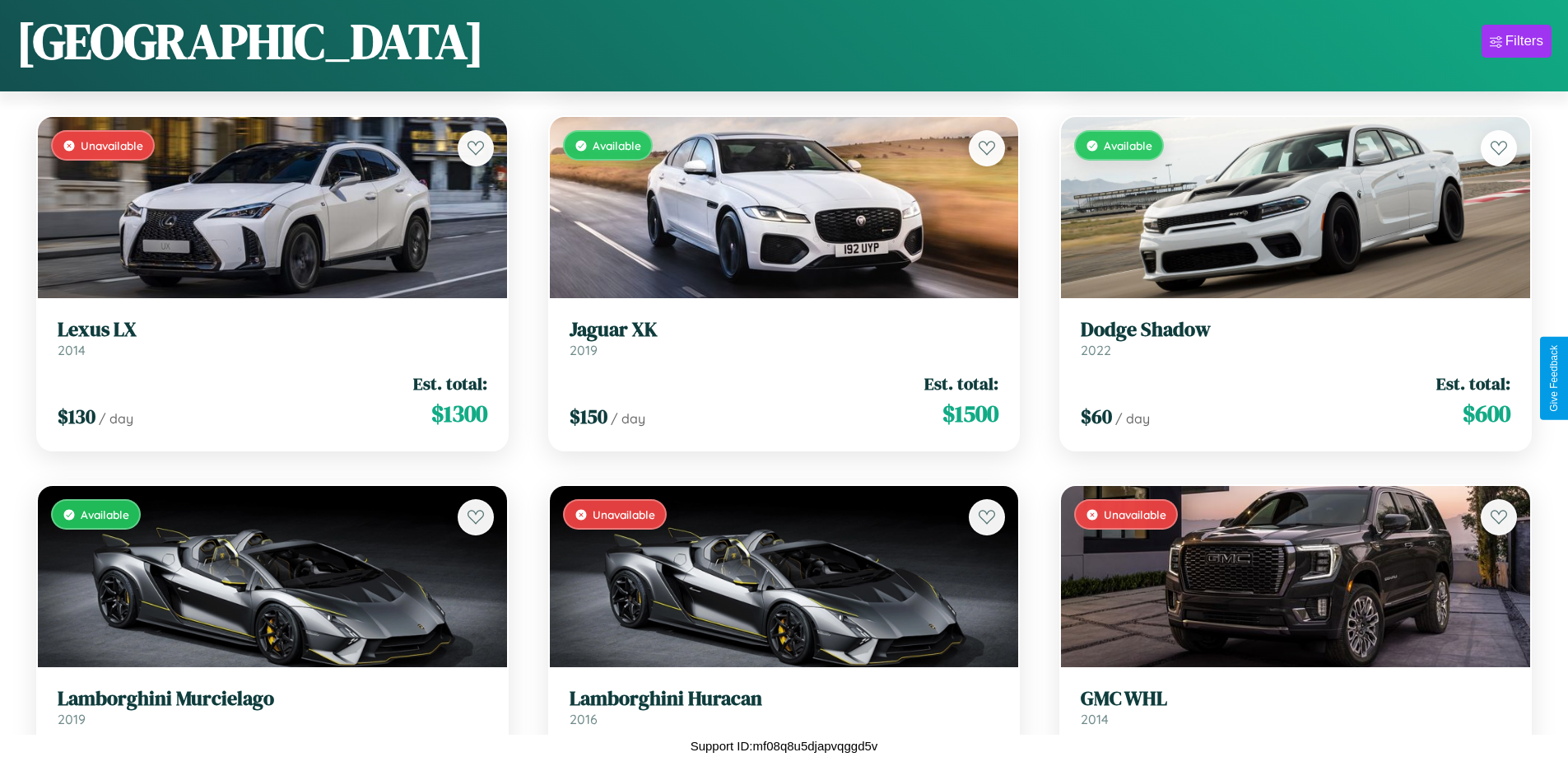
scroll to position [5024, 0]
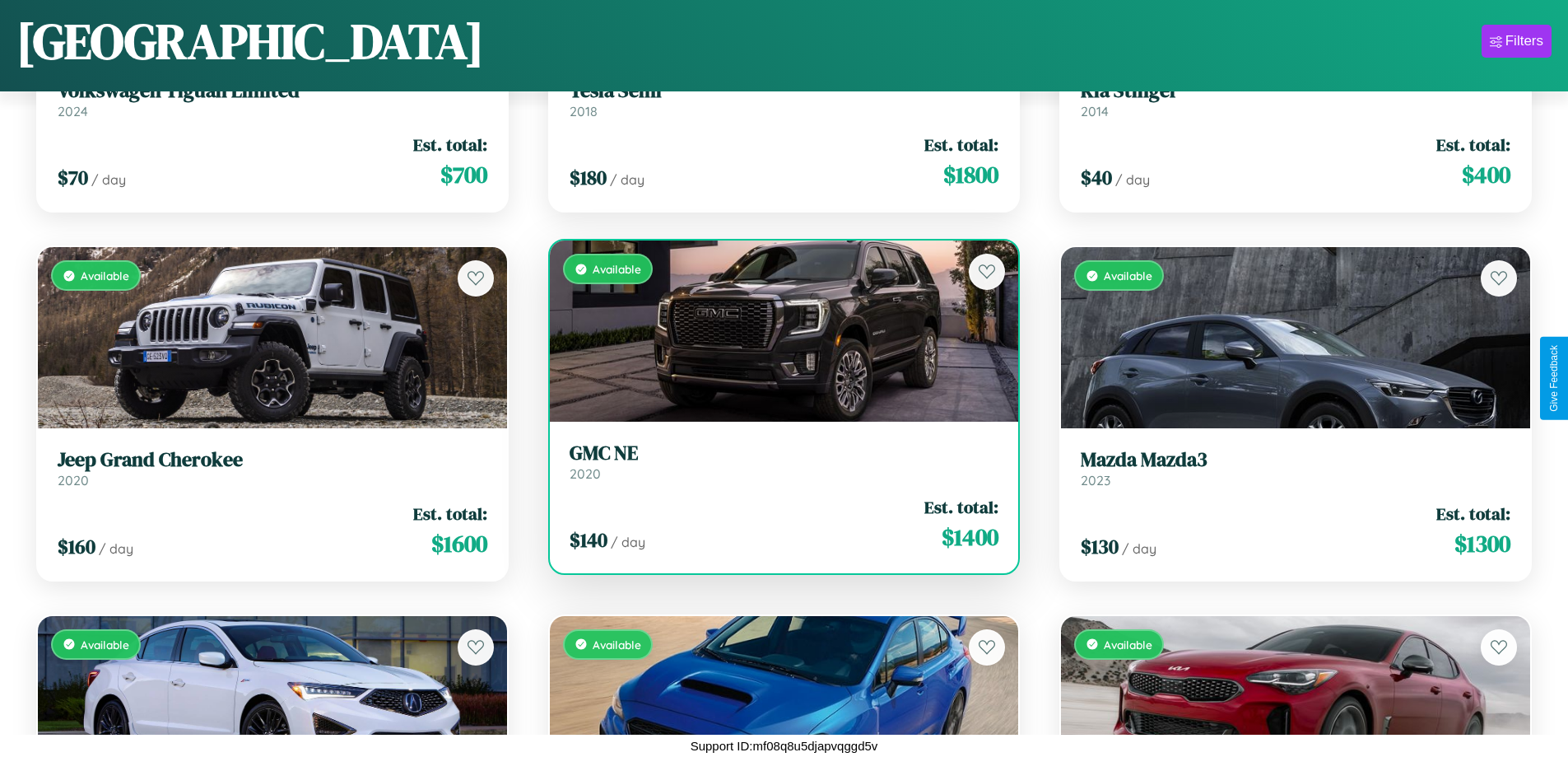
click at [777, 461] on h3 "GMC NE" at bounding box center [784, 453] width 430 height 24
